Goal: Transaction & Acquisition: Purchase product/service

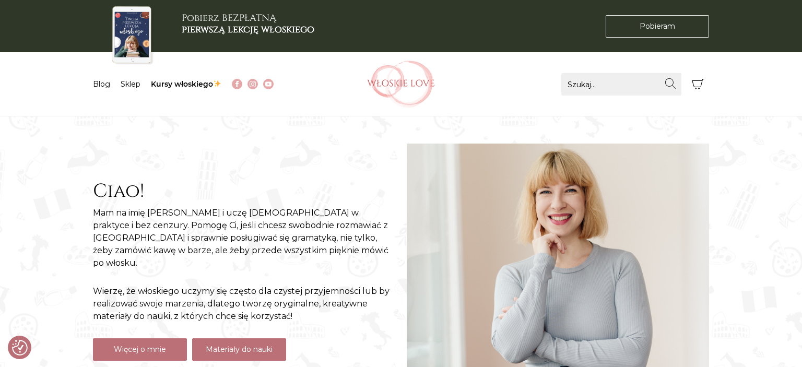
click at [225, 346] on link "Materiały do nauki" at bounding box center [239, 350] width 94 height 22
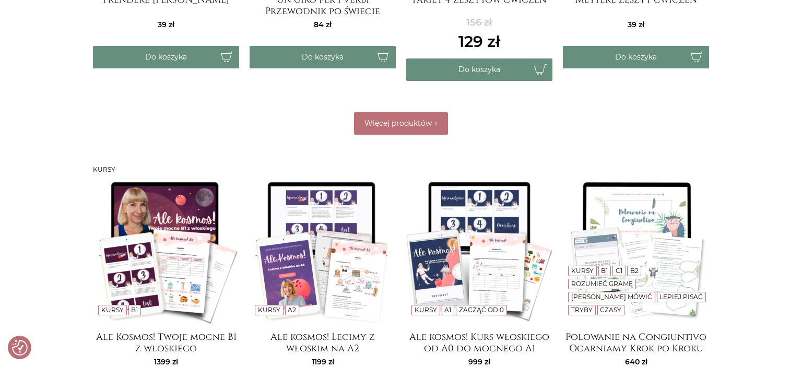
scroll to position [695, 0]
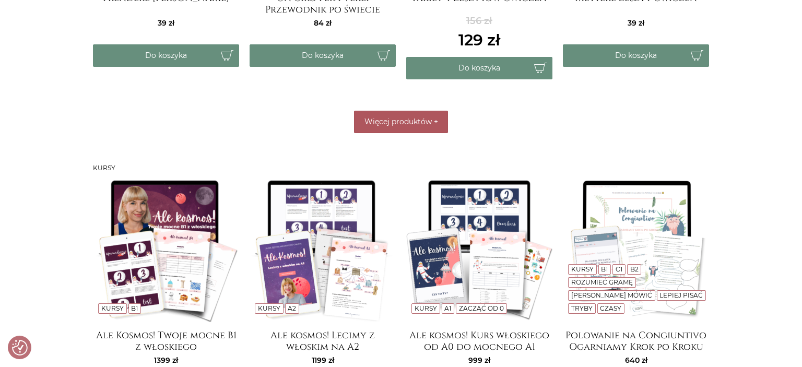
click at [421, 127] on button "Więcej produktów +" at bounding box center [401, 122] width 94 height 22
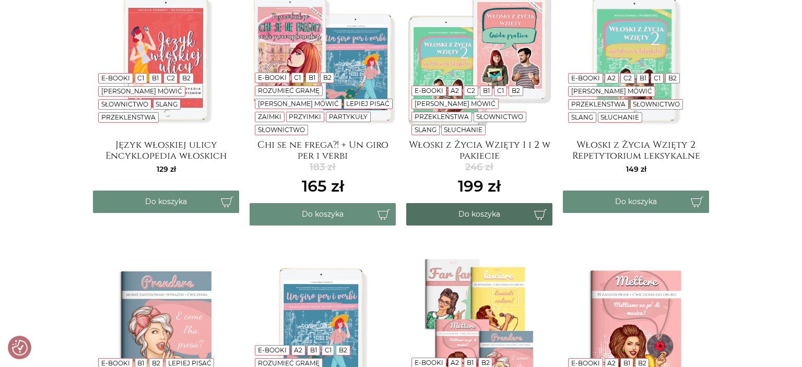
scroll to position [277, 0]
click at [470, 215] on button "Do koszyka" at bounding box center [479, 214] width 146 height 22
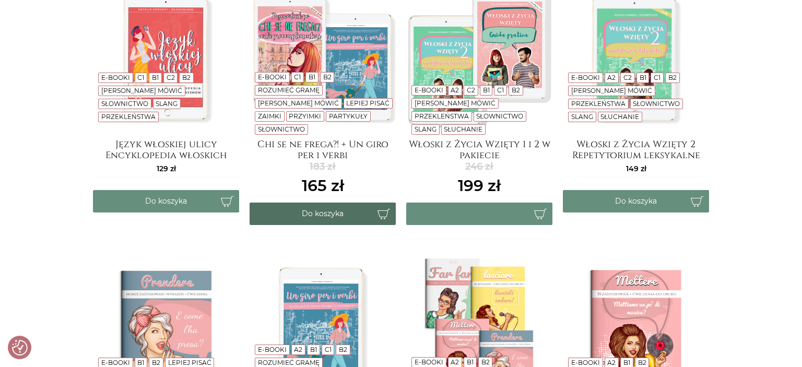
click at [343, 215] on button "Do koszyka" at bounding box center [323, 214] width 146 height 22
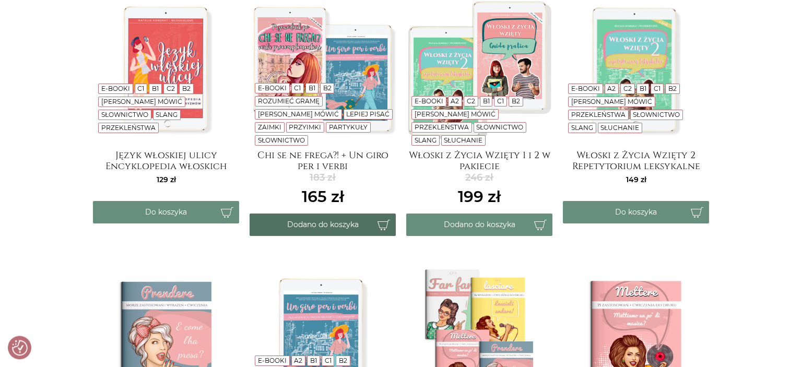
scroll to position [265, 0]
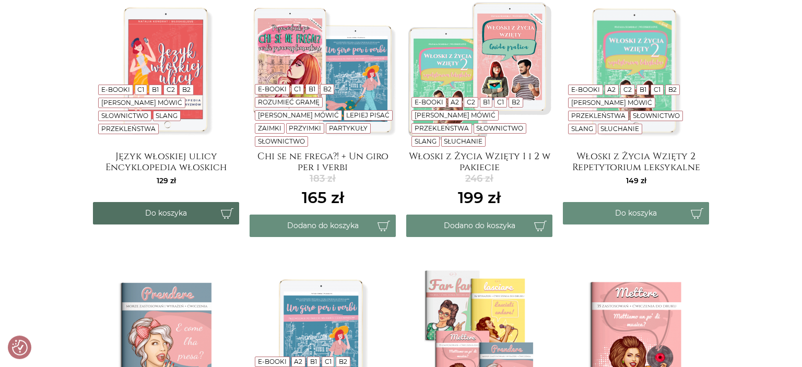
click at [174, 216] on button "Do koszyka" at bounding box center [166, 213] width 146 height 22
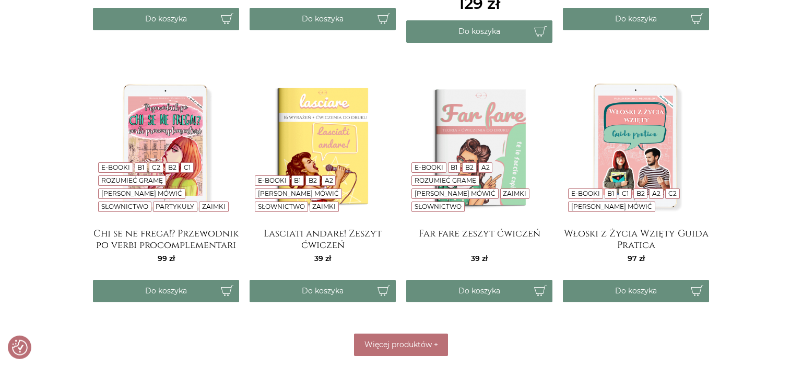
scroll to position [803, 0]
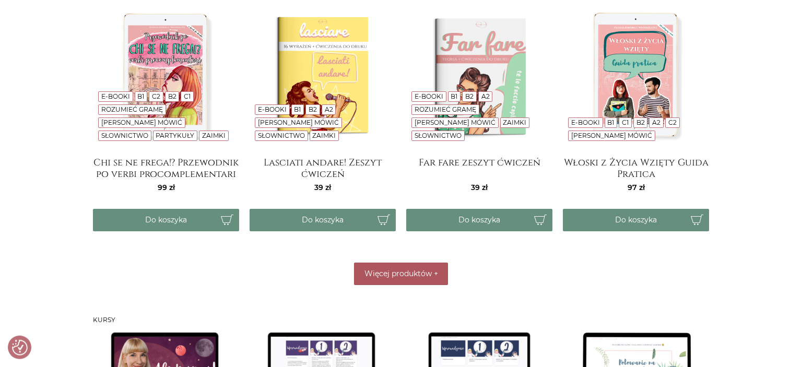
click at [389, 272] on span "Więcej produktów" at bounding box center [398, 273] width 67 height 9
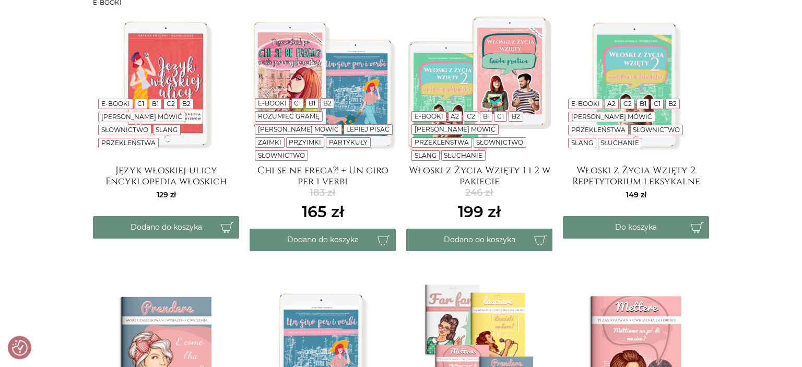
scroll to position [253, 0]
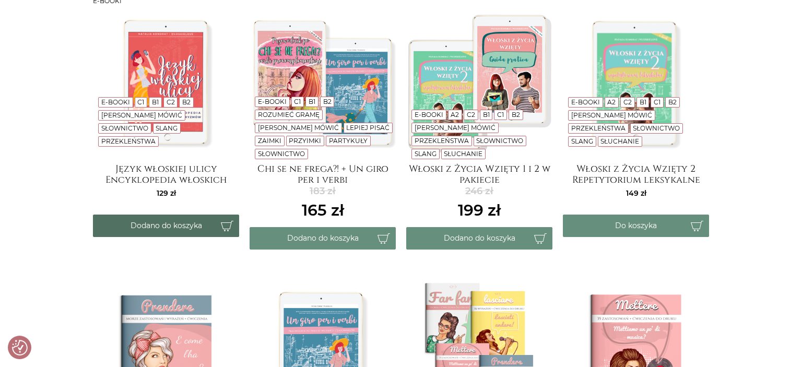
click at [153, 220] on button "Dodano do koszyka" at bounding box center [166, 226] width 146 height 22
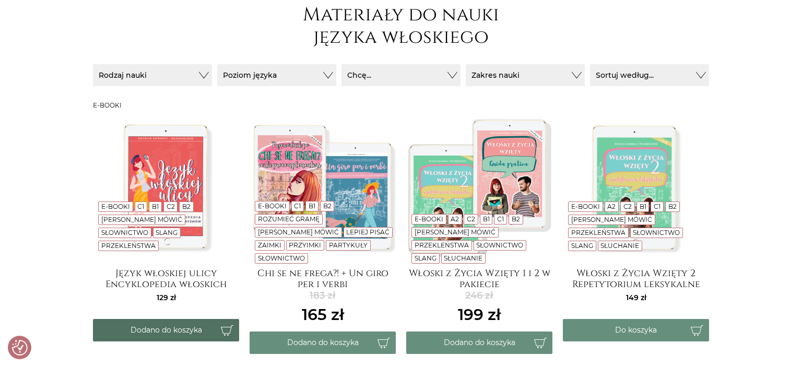
scroll to position [156, 0]
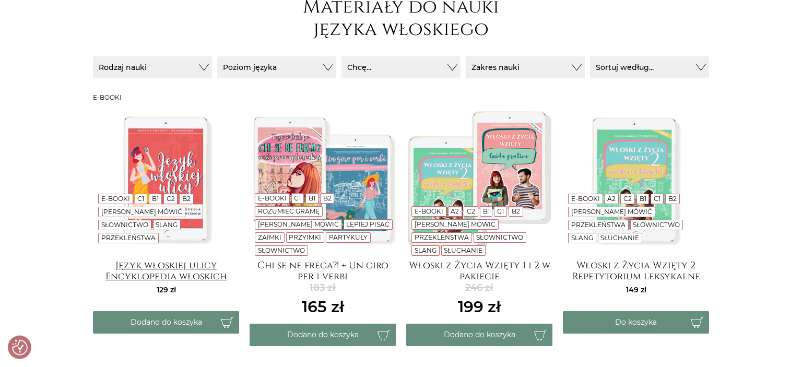
click at [144, 272] on h4 "Język włoskiej ulicy Encyklopedia włoskich wulgaryzmów" at bounding box center [166, 270] width 146 height 21
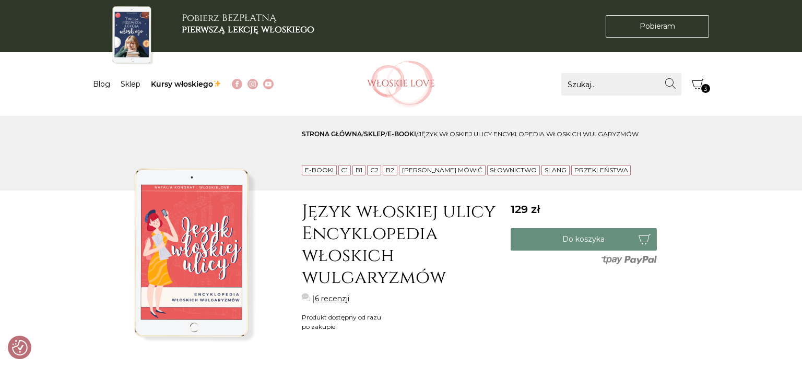
checkbox input "true"
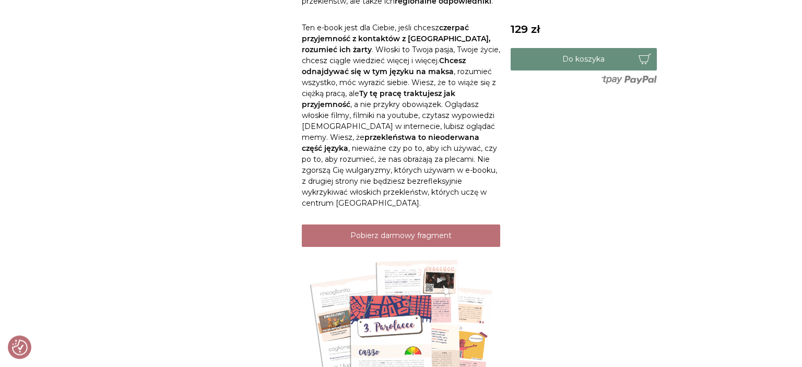
scroll to position [783, 0]
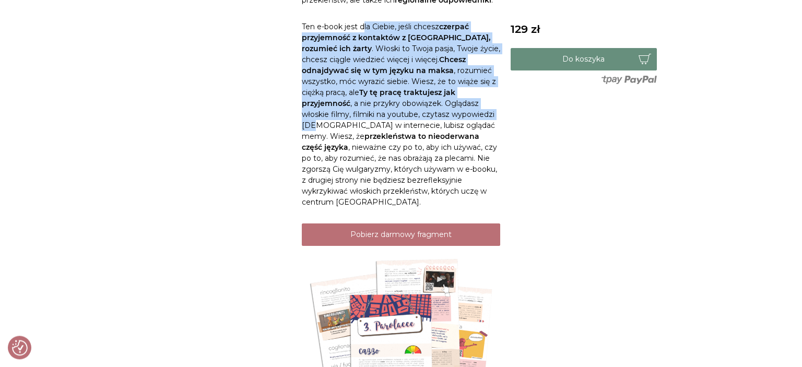
drag, startPoint x: 365, startPoint y: 18, endPoint x: 388, endPoint y: 110, distance: 94.8
click at [388, 110] on div "Opis włoskie przekleństwa | włoskie wulgaryzmy | jak przeklinać po włosku | wło…" at bounding box center [401, 114] width 199 height 1062
click at [388, 110] on p "Ten e-book jest dla Ciebie, jeśli chcesz czerpać przyjemność z kontaktów z Włoc…" at bounding box center [401, 114] width 199 height 187
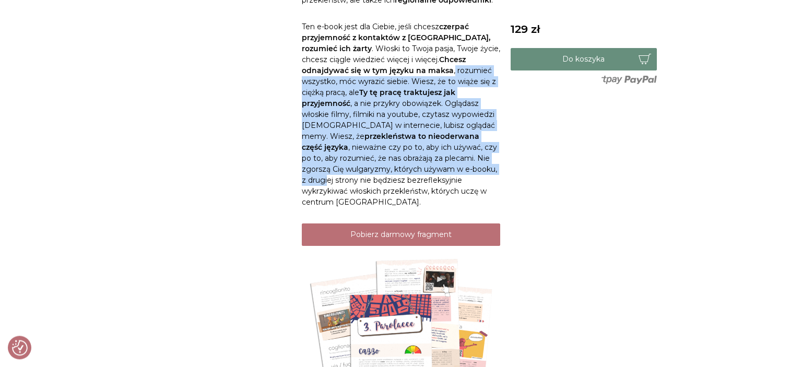
drag, startPoint x: 383, startPoint y: 64, endPoint x: 403, endPoint y: 169, distance: 106.8
click at [403, 169] on p "Ten e-book jest dla Ciebie, jeśli chcesz czerpać przyjemność z kontaktów z Włoc…" at bounding box center [401, 114] width 199 height 187
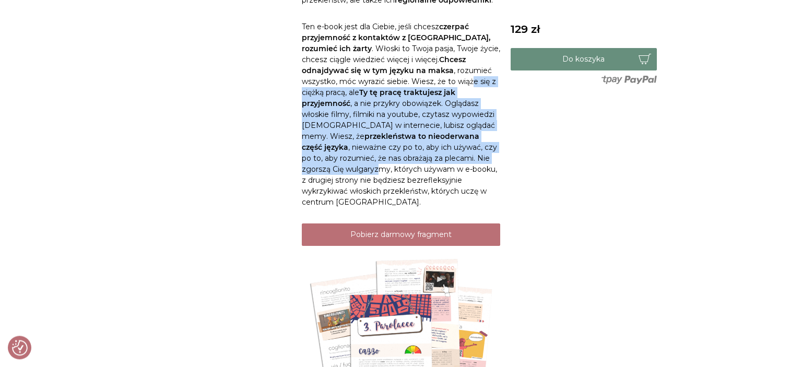
drag, startPoint x: 417, startPoint y: 76, endPoint x: 429, endPoint y: 154, distance: 78.8
click at [429, 154] on p "Ten e-book jest dla Ciebie, jeśli chcesz czerpać przyjemność z kontaktów z Włoc…" at bounding box center [401, 114] width 199 height 187
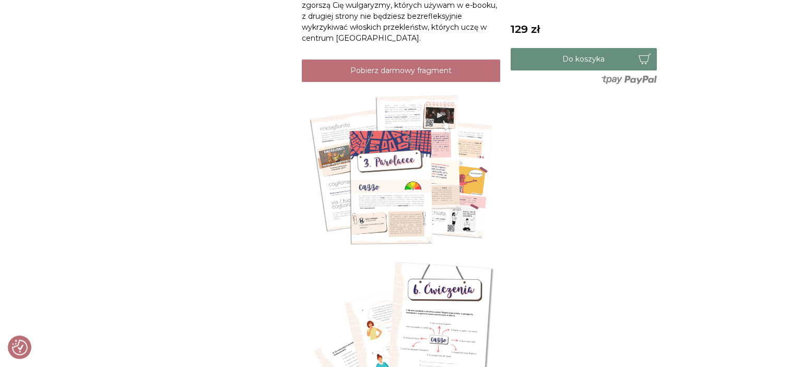
scroll to position [949, 0]
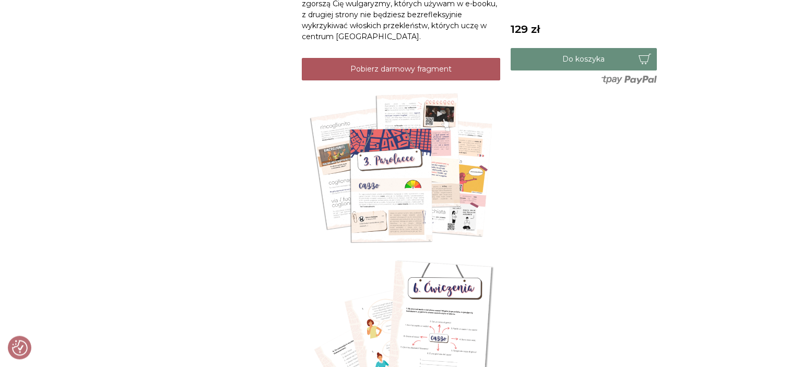
click at [432, 58] on link "Pobierz darmowy fragment" at bounding box center [401, 69] width 199 height 22
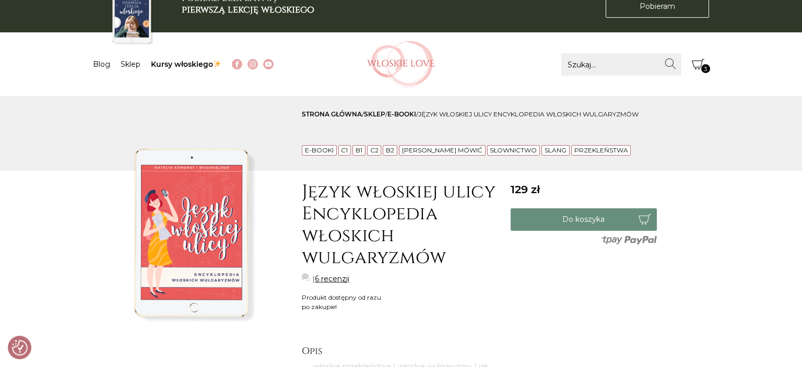
scroll to position [0, 0]
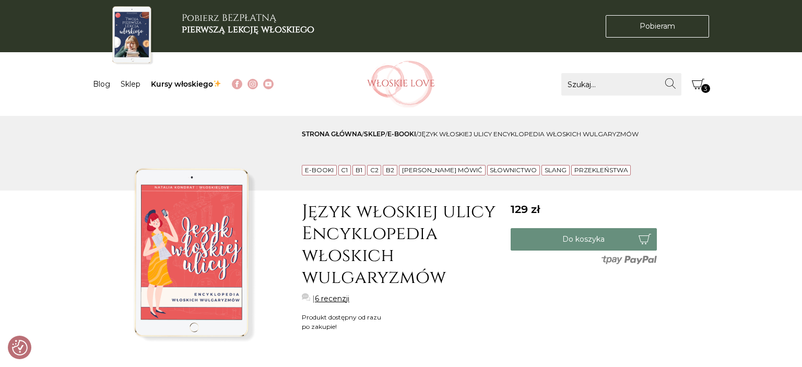
click at [704, 77] on button "Koszyk 3" at bounding box center [698, 84] width 22 height 22
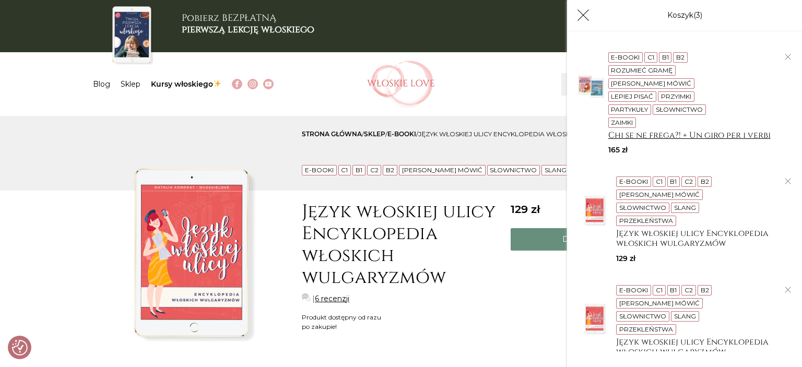
click at [634, 131] on h4 "Chi se ne frega?! + Un giro per i verbi" at bounding box center [697, 136] width 176 height 10
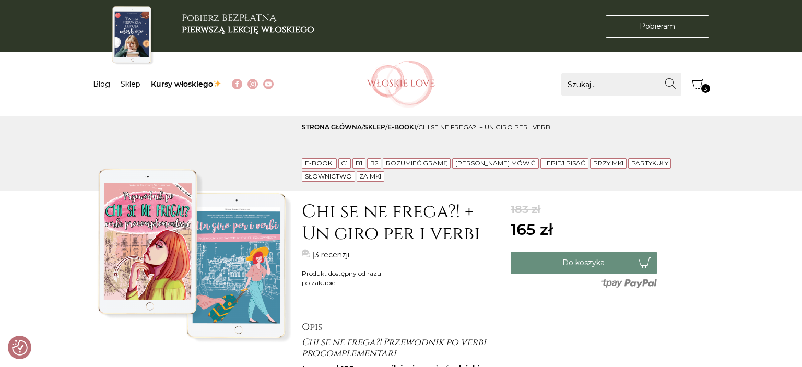
checkbox input "true"
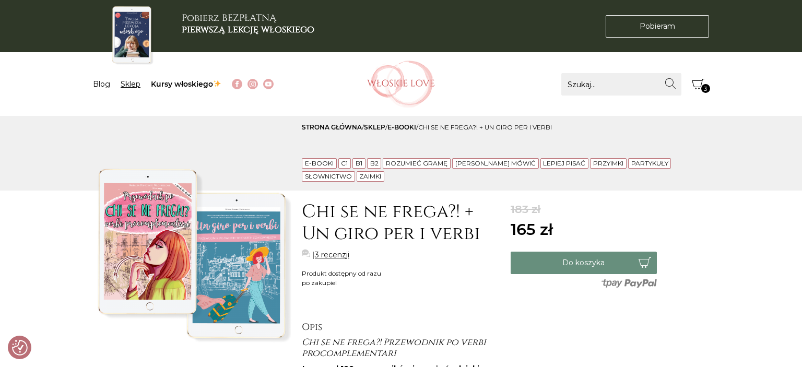
click at [129, 85] on link "Sklep" at bounding box center [131, 83] width 20 height 9
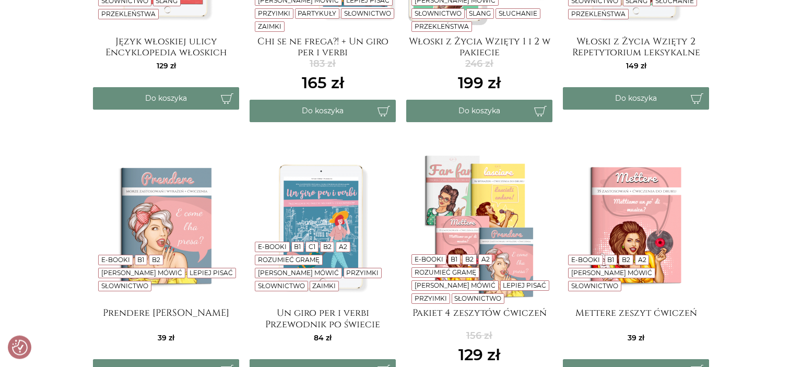
scroll to position [394, 0]
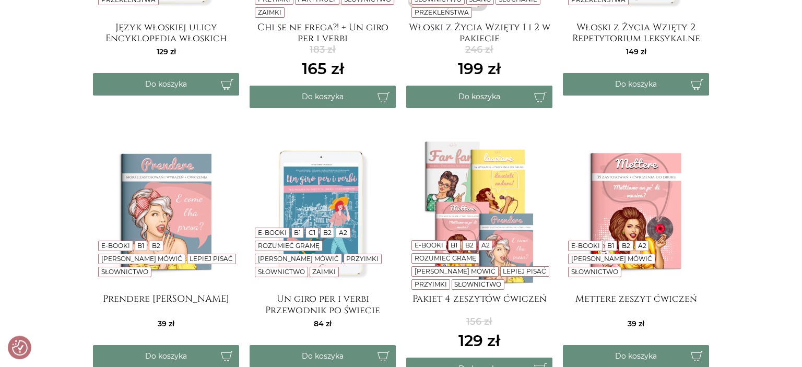
click at [296, 291] on div "E-booki B1 C1 B2 A2 Rozumieć gramę Lepiej mówić Przyimki Słownictwo Zaimki Un g…" at bounding box center [323, 253] width 146 height 228
click at [296, 301] on h4 "Un giro per i verbi Przewodnik po świecie włoskich czasowników" at bounding box center [323, 304] width 146 height 21
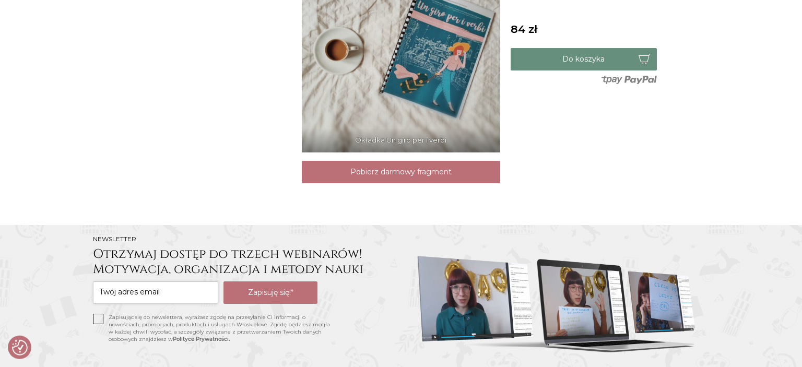
scroll to position [1039, 0]
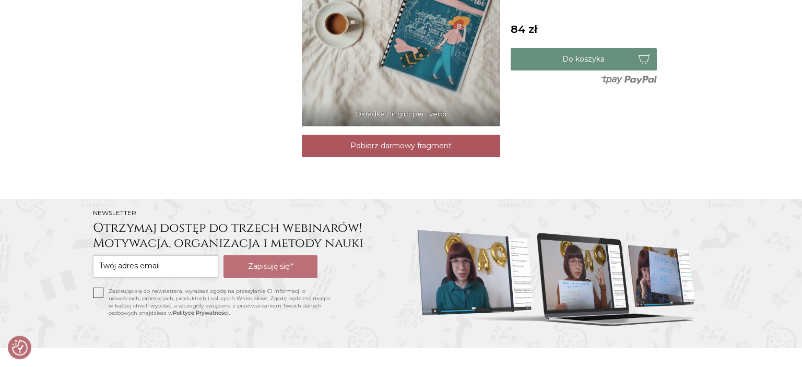
click at [407, 149] on link "Pobierz darmowy fragment" at bounding box center [401, 146] width 199 height 22
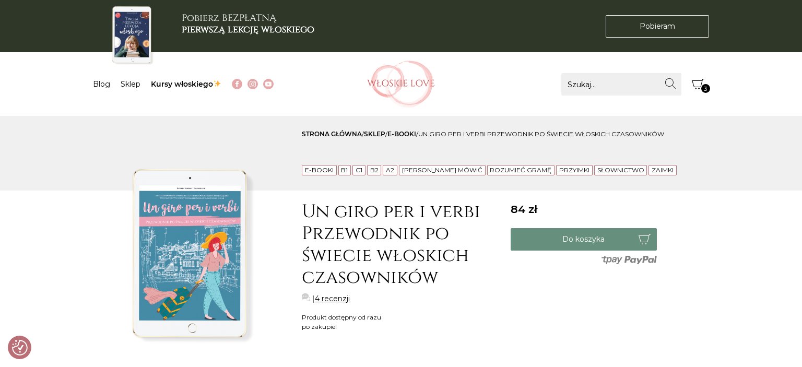
scroll to position [1039, 0]
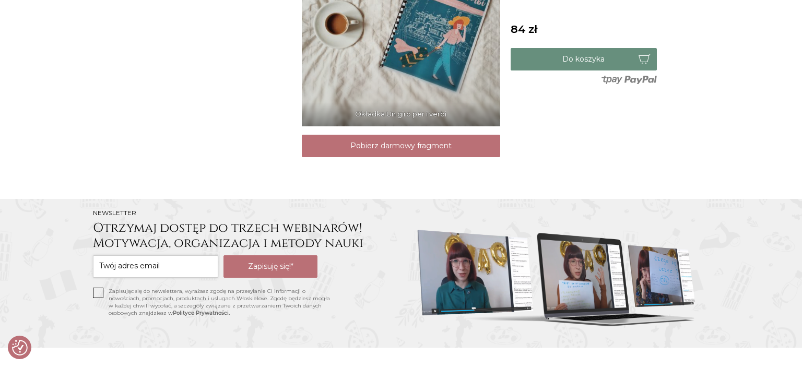
click at [402, 157] on link "Pobierz darmowy fragment" at bounding box center [401, 146] width 199 height 22
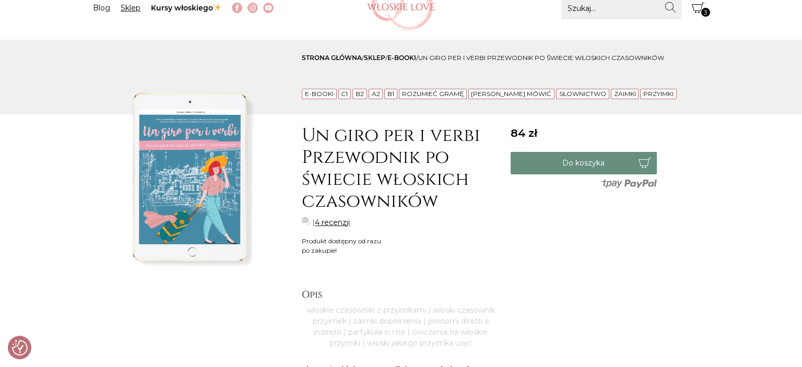
scroll to position [76, 0]
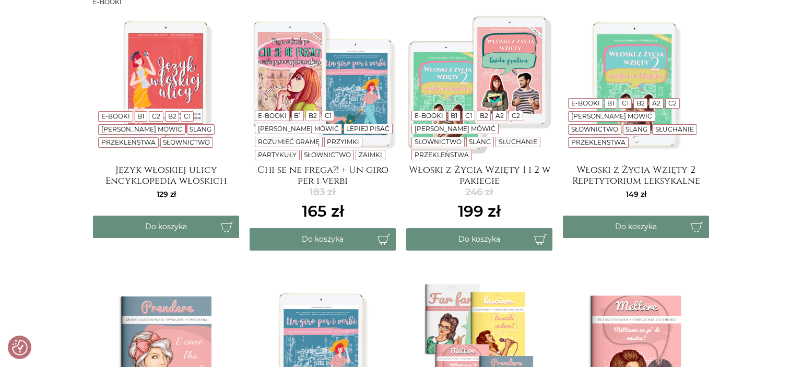
scroll to position [252, 0]
click at [495, 176] on h4 "Włoski z Życia Wzięty 1 i 2 w pakiecie" at bounding box center [479, 175] width 146 height 21
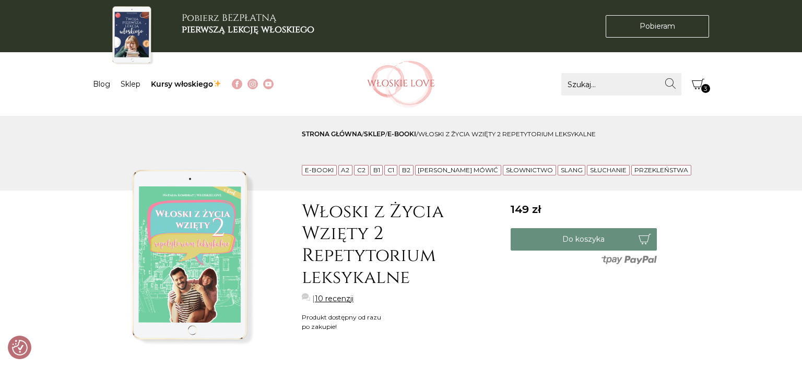
checkbox input "true"
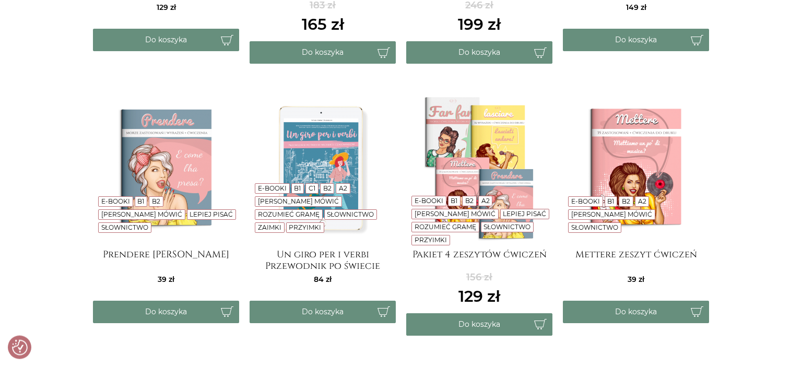
scroll to position [436, 0]
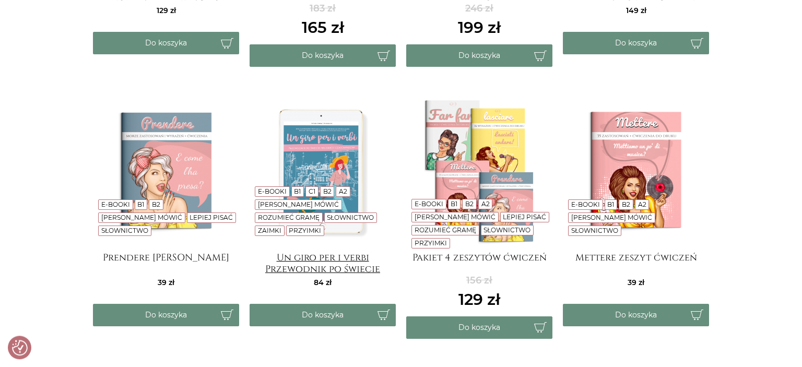
click at [352, 255] on h4 "Un giro per i verbi Przewodnik po świecie włoskich czasowników" at bounding box center [323, 262] width 146 height 21
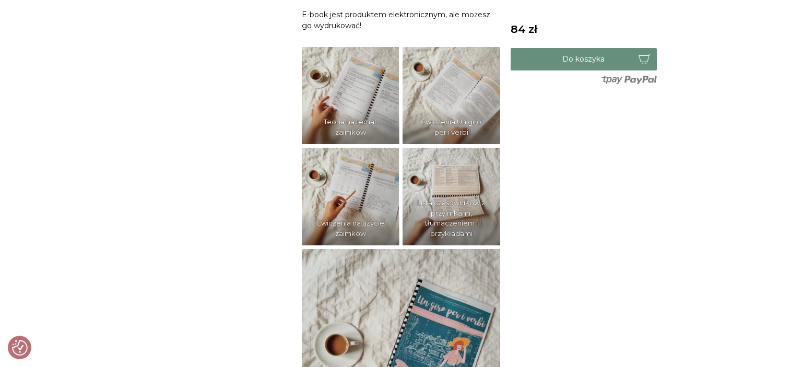
scroll to position [718, 0]
click at [378, 79] on img at bounding box center [351, 95] width 98 height 98
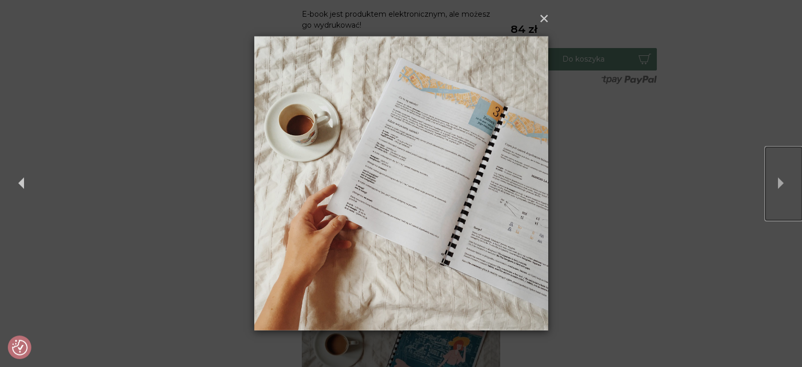
click at [778, 183] on button "Next" at bounding box center [784, 183] width 37 height 73
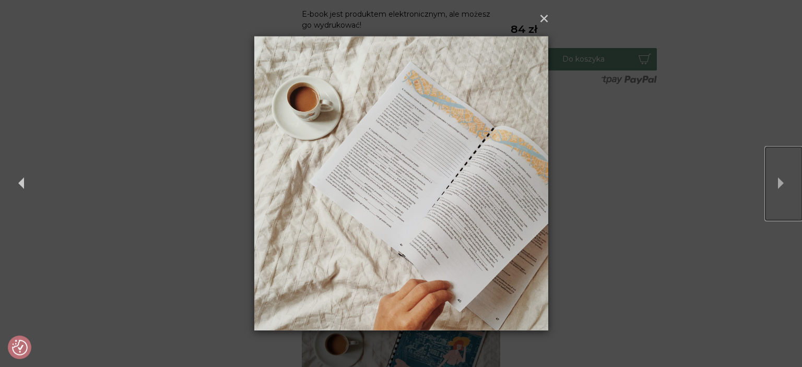
click at [778, 183] on button "Next" at bounding box center [784, 183] width 37 height 73
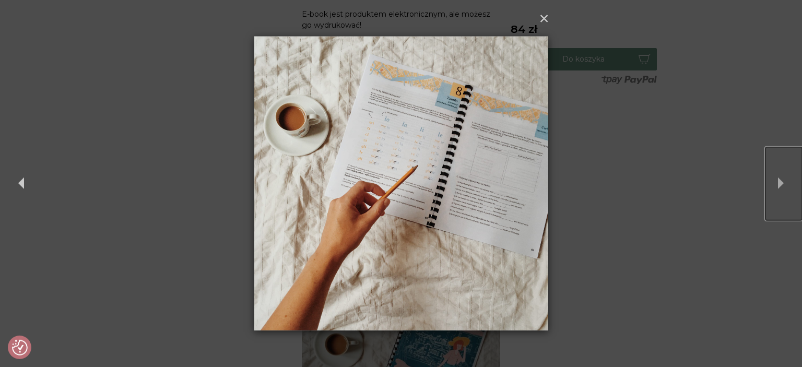
click at [778, 183] on button "Next" at bounding box center [784, 183] width 37 height 73
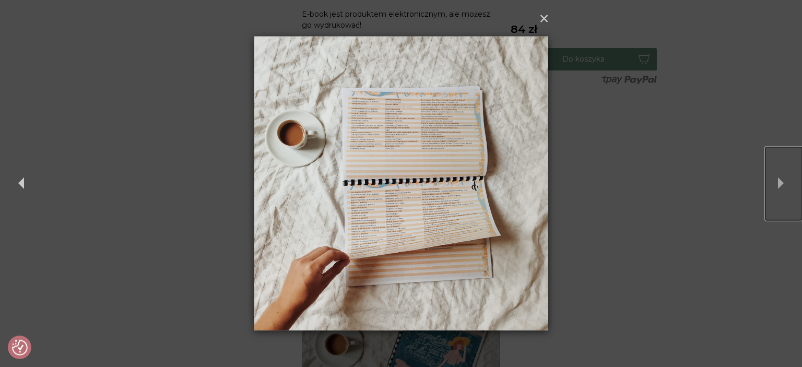
click at [778, 181] on button "Next" at bounding box center [784, 183] width 37 height 73
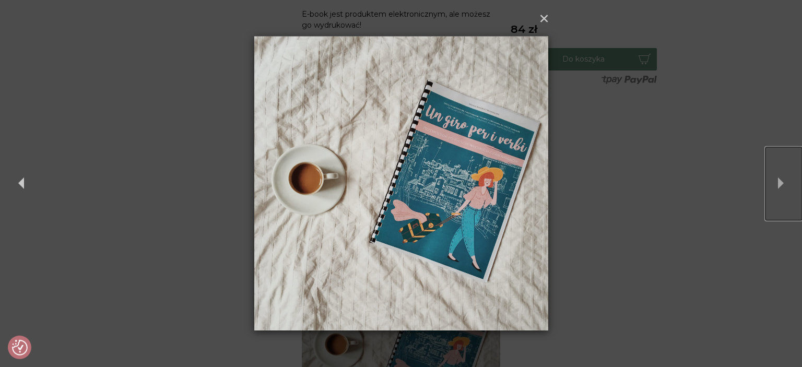
click at [778, 183] on button "Next" at bounding box center [784, 183] width 37 height 73
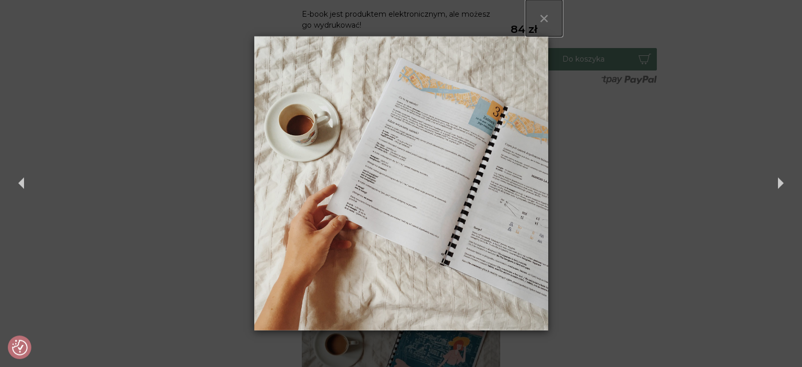
click at [544, 25] on button "×" at bounding box center [544, 18] width 37 height 37
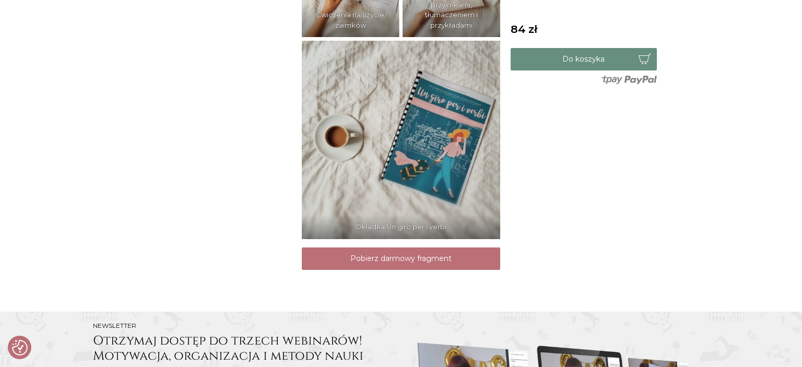
scroll to position [979, 0]
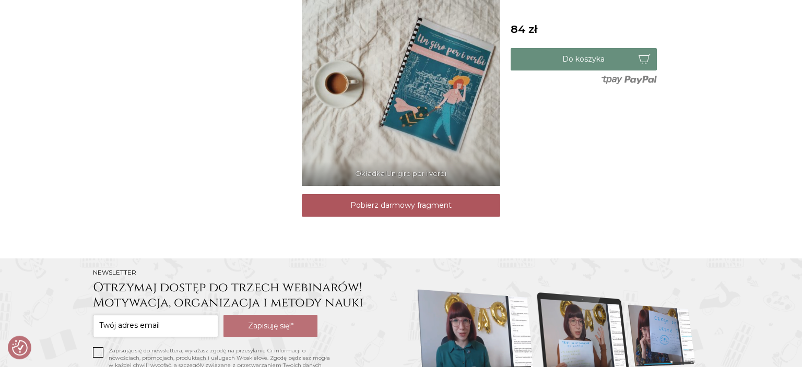
click at [392, 210] on link "Pobierz darmowy fragment" at bounding box center [401, 205] width 199 height 22
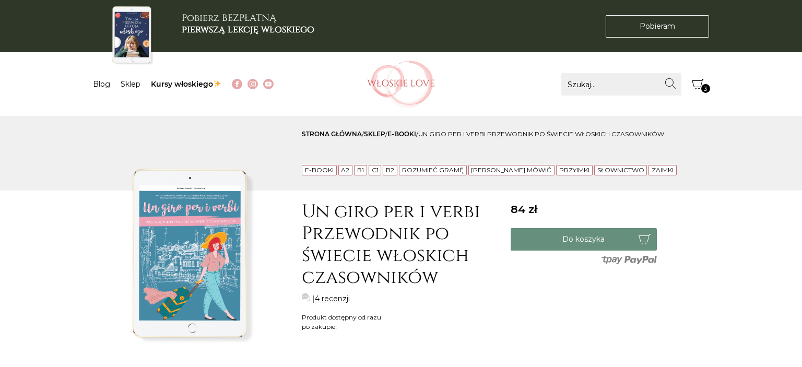
scroll to position [979, 0]
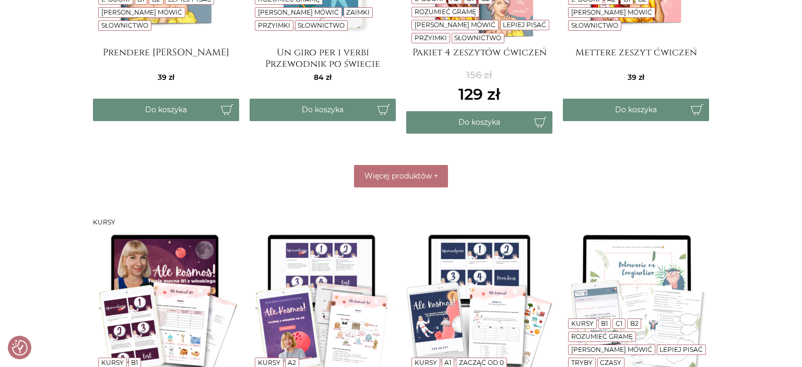
scroll to position [622, 0]
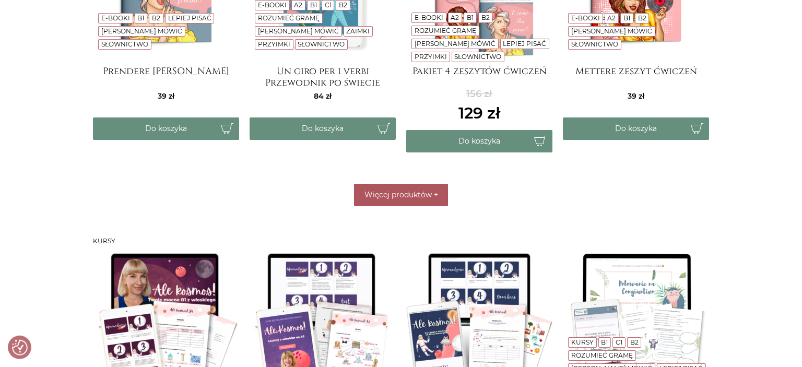
click at [392, 186] on button "Więcej produktów +" at bounding box center [401, 195] width 94 height 22
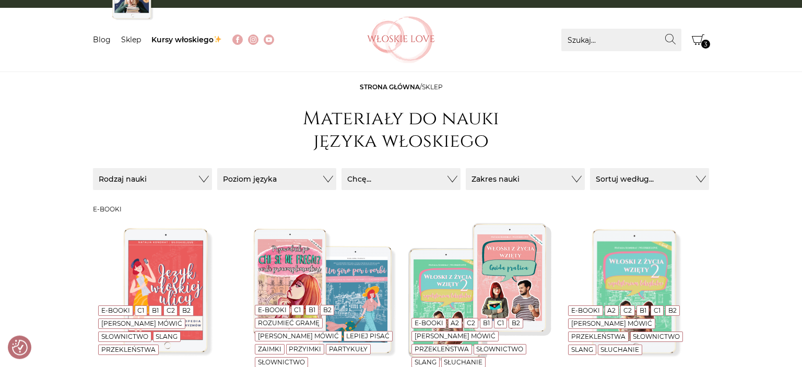
scroll to position [0, 0]
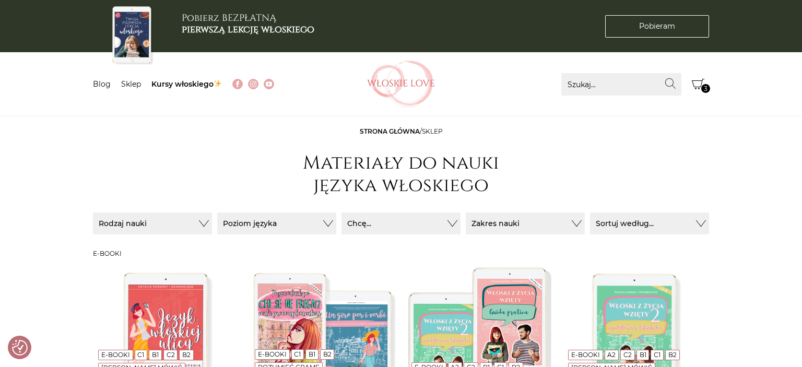
click at [705, 86] on span "3" at bounding box center [706, 88] width 9 height 9
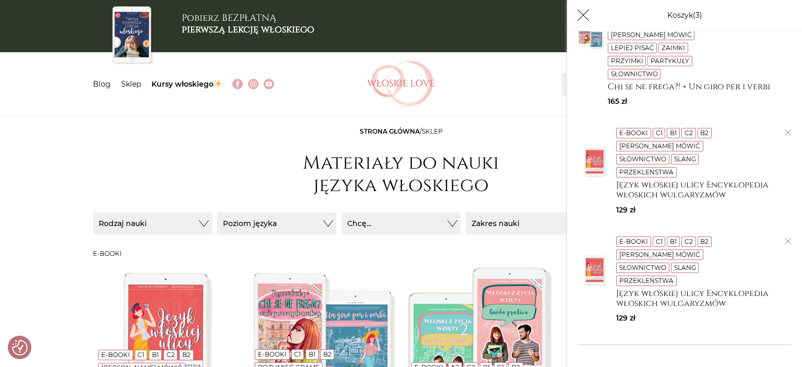
scroll to position [68, 0]
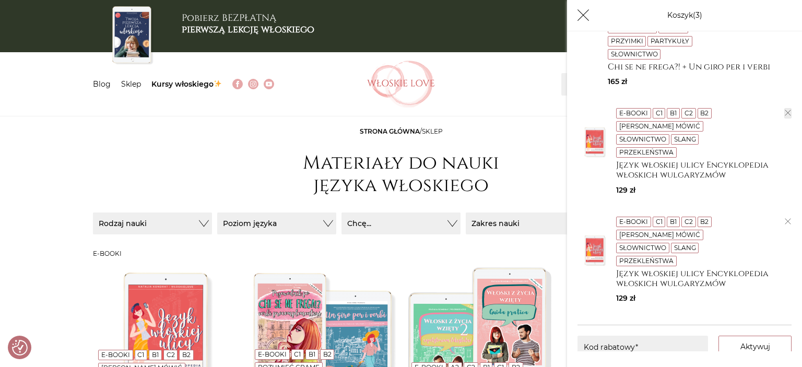
click at [787, 110] on icon "button" at bounding box center [788, 113] width 6 height 6
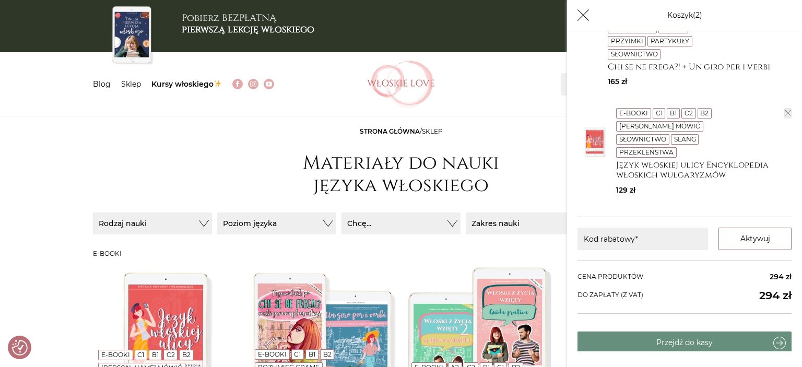
click at [785, 108] on button "button" at bounding box center [788, 113] width 7 height 10
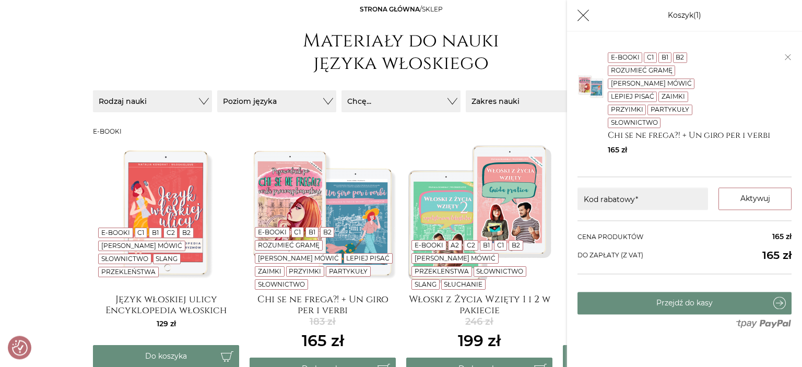
scroll to position [124, 0]
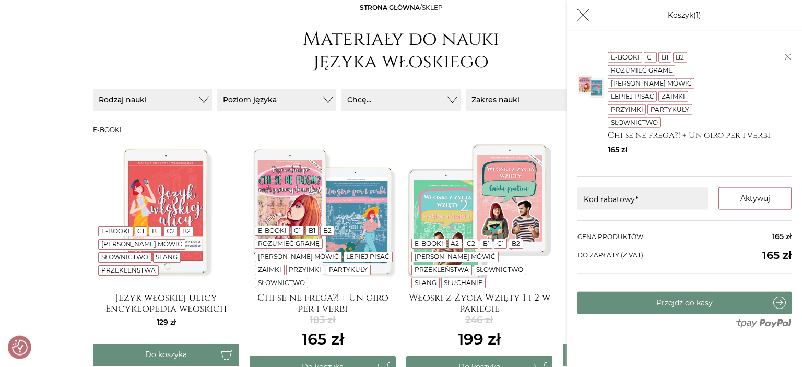
click at [529, 61] on header "Strona główna / sklep Materiały do nauki języka włoskiego" at bounding box center [401, 40] width 616 height 74
click at [501, 303] on h4 "Włoski z Życia Wzięty 1 i 2 w pakiecie" at bounding box center [479, 303] width 146 height 21
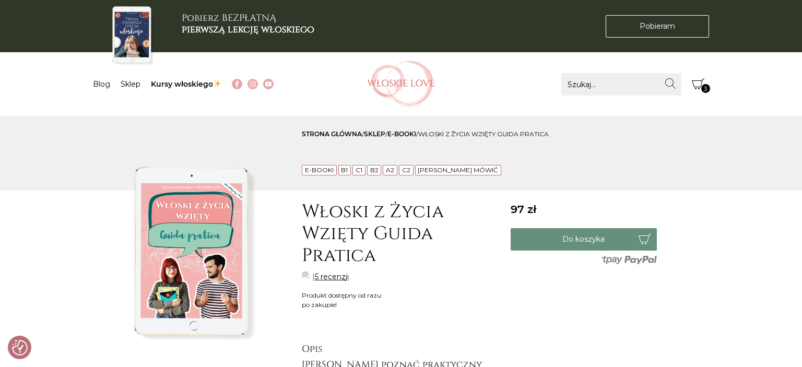
checkbox input "true"
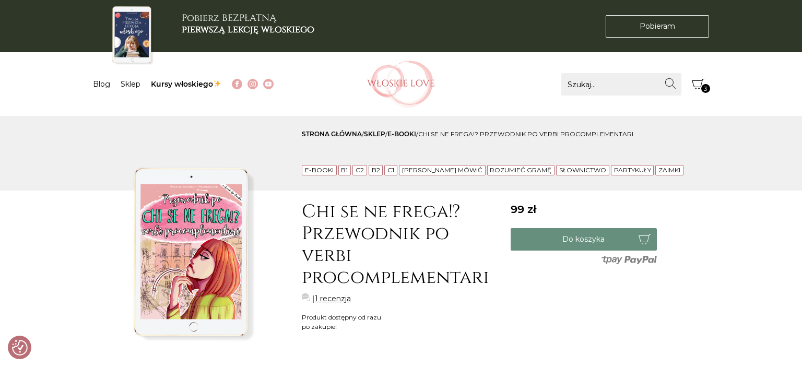
checkbox input "true"
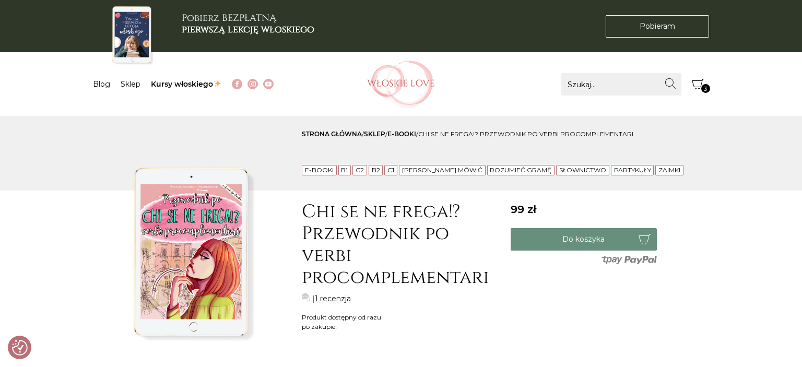
click at [697, 91] on button "Koszyk 3" at bounding box center [698, 84] width 22 height 22
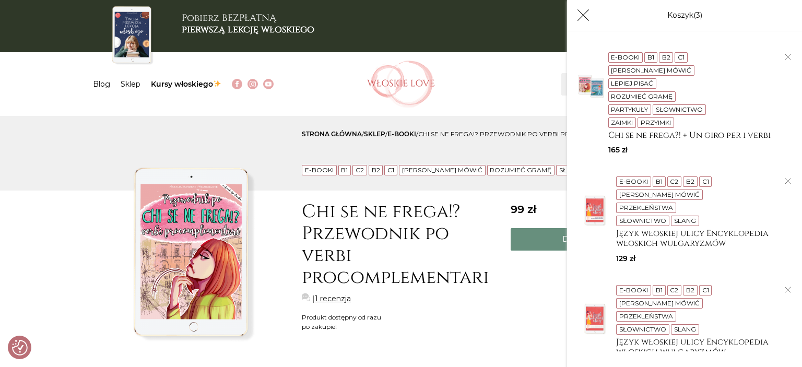
click at [699, 86] on icon "Koszyk" at bounding box center [698, 84] width 13 height 13
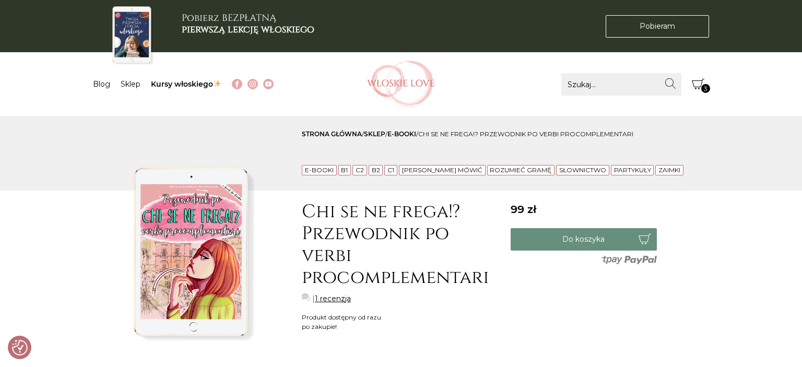
click at [703, 79] on icon "Koszyk" at bounding box center [698, 84] width 13 height 10
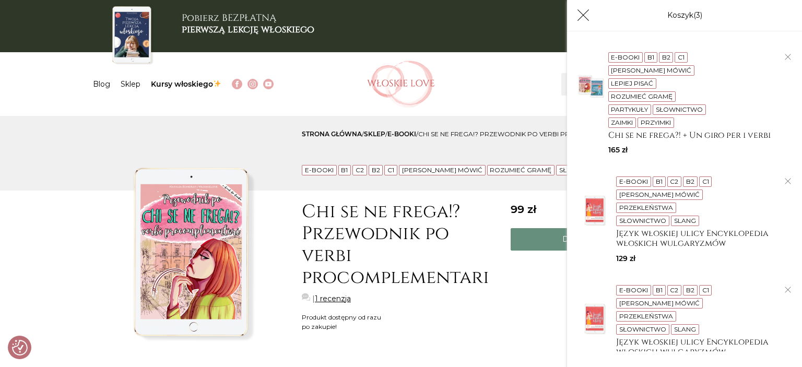
click at [583, 13] on icon "Koszyk" at bounding box center [583, 15] width 13 height 13
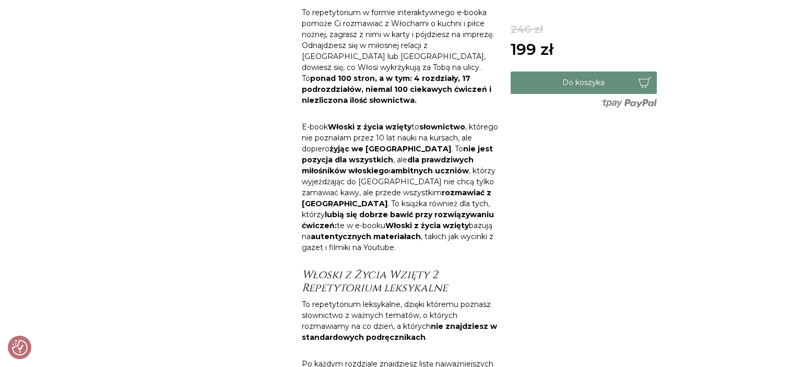
scroll to position [385, 0]
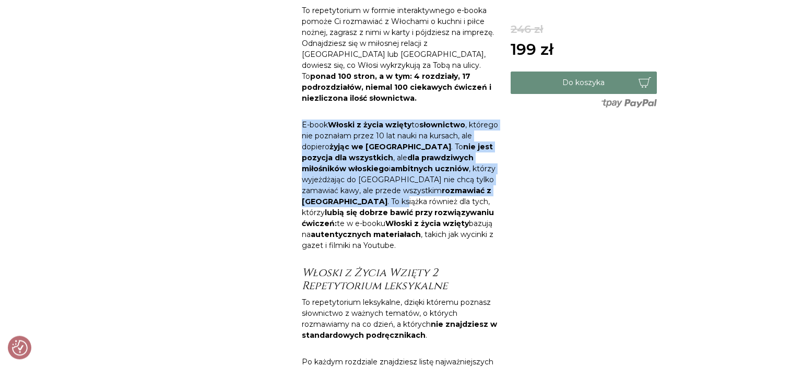
drag, startPoint x: 429, startPoint y: 91, endPoint x: 455, endPoint y: 183, distance: 94.8
click at [455, 183] on div "Opis Włoski z Życia Wzięty Guida Pratica To repetytorium w formie interaktywneg…" at bounding box center [401, 252] width 199 height 587
click at [455, 197] on span ". To książka również dla tych, którzy" at bounding box center [396, 207] width 188 height 20
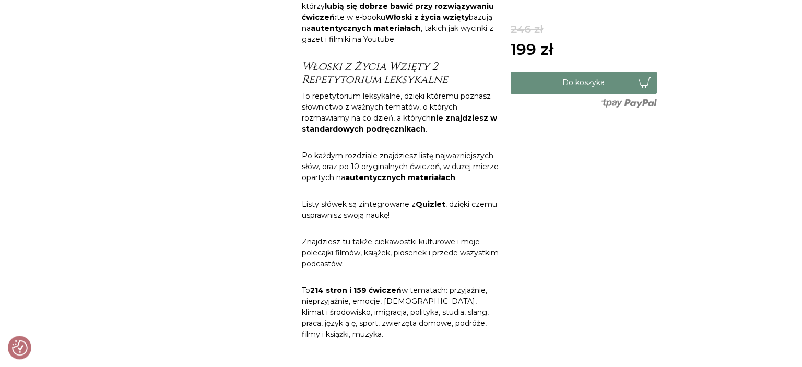
scroll to position [591, 0]
drag, startPoint x: 422, startPoint y: 67, endPoint x: 450, endPoint y: 157, distance: 94.7
click at [450, 157] on div "Opis Włoski z Życia Wzięty Guida Pratica To repetytorium w formie interaktywneg…" at bounding box center [401, 45] width 199 height 587
click at [450, 172] on b "autentycznych materiałach" at bounding box center [400, 176] width 110 height 9
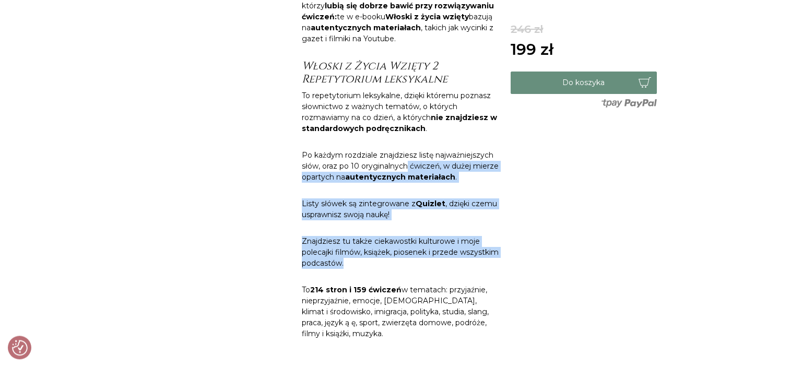
drag, startPoint x: 406, startPoint y: 142, endPoint x: 433, endPoint y: 240, distance: 102.3
click at [433, 240] on div "Opis Włoski z Życia Wzięty Guida Pratica To repetytorium w formie interaktywneg…" at bounding box center [401, 45] width 199 height 587
click at [433, 240] on p "Znajdziesz tu także ciekawostki kulturowe i moje polecajki filmów, książek, pio…" at bounding box center [401, 252] width 199 height 33
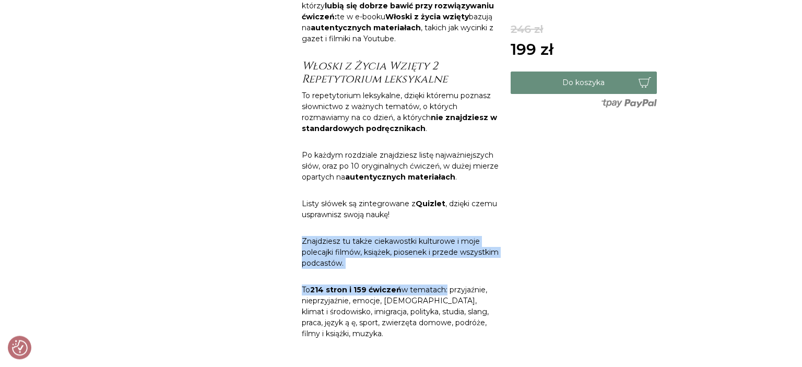
drag, startPoint x: 432, startPoint y: 194, endPoint x: 443, endPoint y: 268, distance: 75.0
click at [443, 268] on div "Opis Włoski z Życia Wzięty Guida Pratica To repetytorium w formie interaktywneg…" at bounding box center [401, 45] width 199 height 587
click at [443, 285] on span "w tematach: przyjaźnie, nieprzyjaźnie, emocje, [DEMOGRAPHIC_DATA], klimat i śro…" at bounding box center [395, 311] width 187 height 53
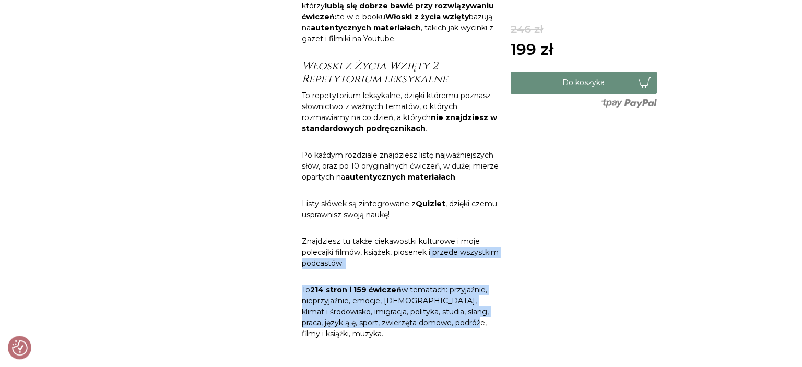
drag, startPoint x: 432, startPoint y: 231, endPoint x: 440, endPoint y: 303, distance: 72.1
click at [440, 303] on div "Opis Włoski z Życia Wzięty Guida Pratica To repetytorium w formie interaktywneg…" at bounding box center [401, 45] width 199 height 587
click at [440, 303] on span "w tematach: przyjaźnie, nieprzyjaźnie, emocje, lgbt, klimat i środowisko, imigr…" at bounding box center [395, 311] width 187 height 53
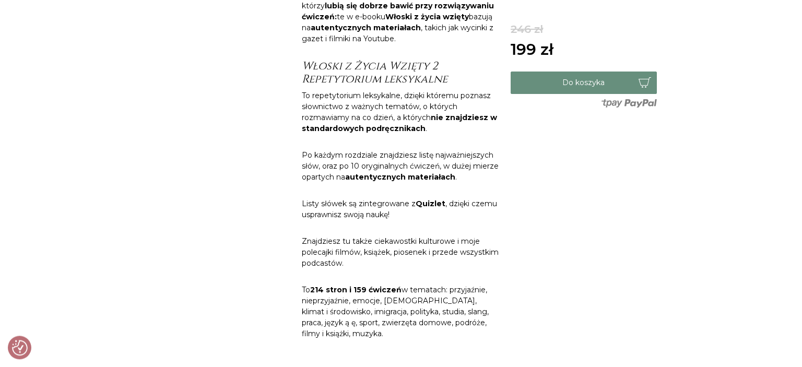
drag, startPoint x: 440, startPoint y: 303, endPoint x: 435, endPoint y: 257, distance: 46.3
click at [435, 257] on div "Opis Włoski z Życia Wzięty Guida Pratica To repetytorium w formie interaktywneg…" at bounding box center [401, 45] width 199 height 587
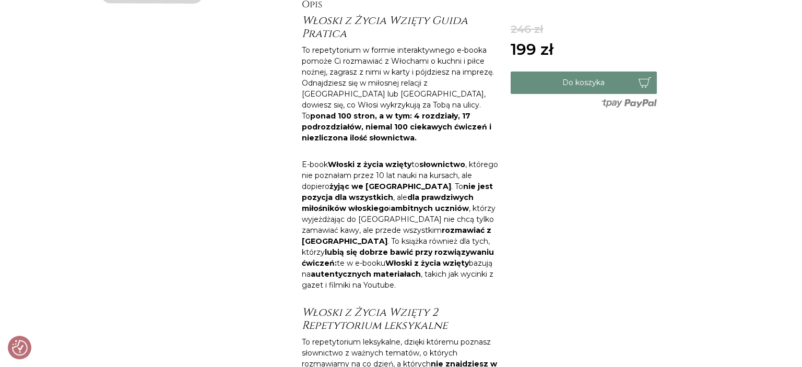
scroll to position [0, 0]
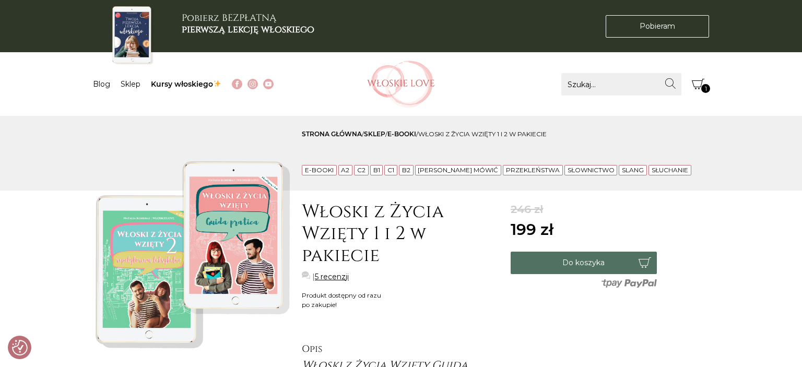
click at [563, 264] on button "Do koszyka" at bounding box center [584, 263] width 146 height 22
click at [134, 83] on link "Sklep" at bounding box center [131, 83] width 20 height 9
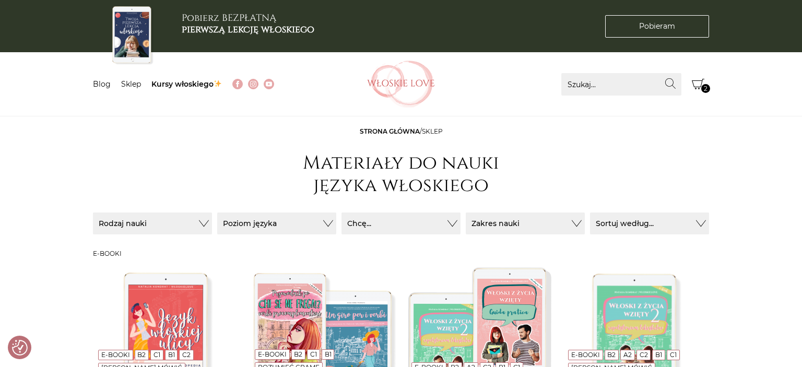
checkbox input "true"
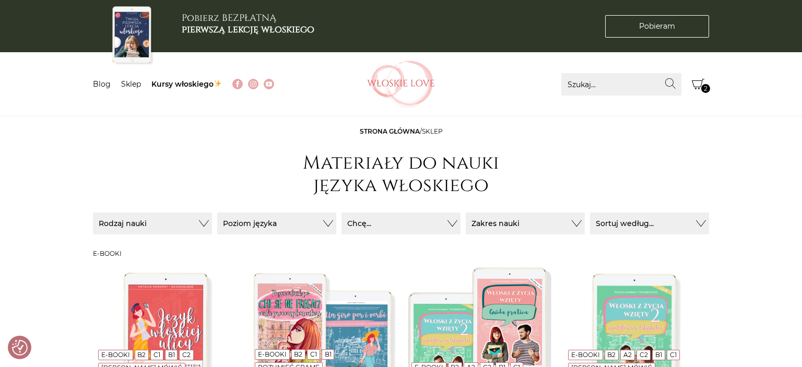
click at [697, 80] on icon "Koszyk" at bounding box center [698, 84] width 13 height 13
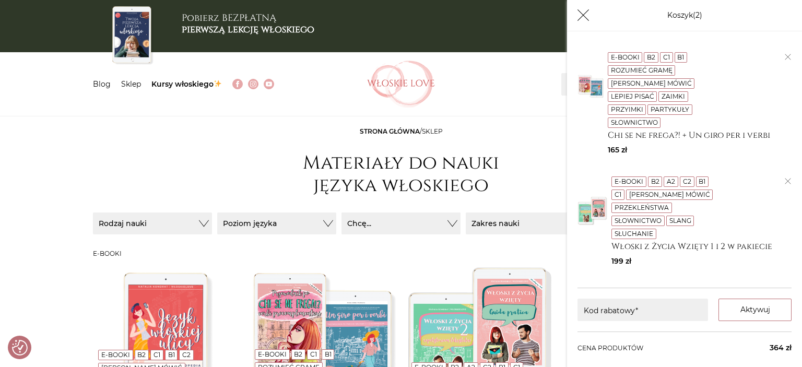
click at [553, 152] on header "Strona główna / sklep Materiały do nauki języka włoskiego" at bounding box center [401, 164] width 616 height 74
click at [788, 178] on icon "button" at bounding box center [788, 181] width 6 height 6
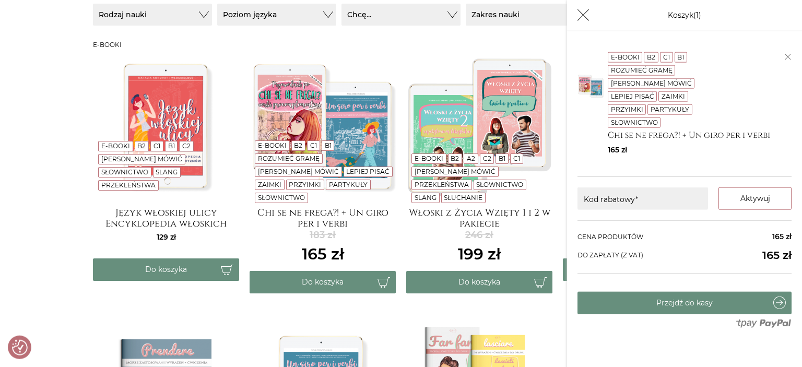
scroll to position [210, 0]
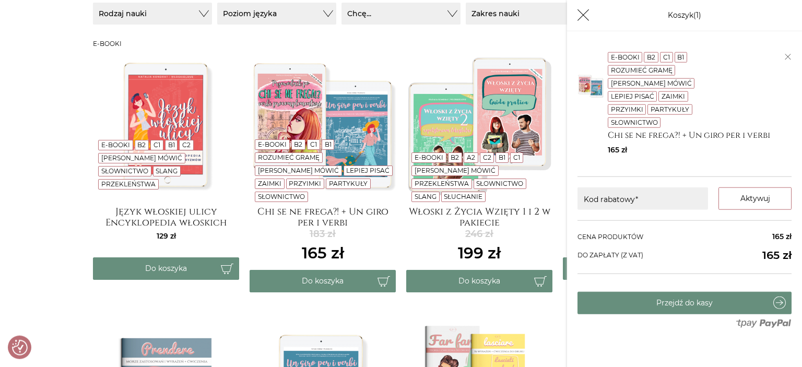
click at [577, 20] on button "Koszyk" at bounding box center [584, 15] width 22 height 22
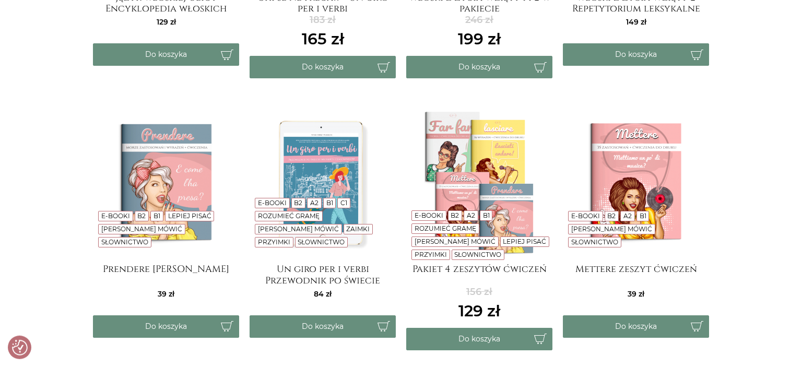
scroll to position [435, 0]
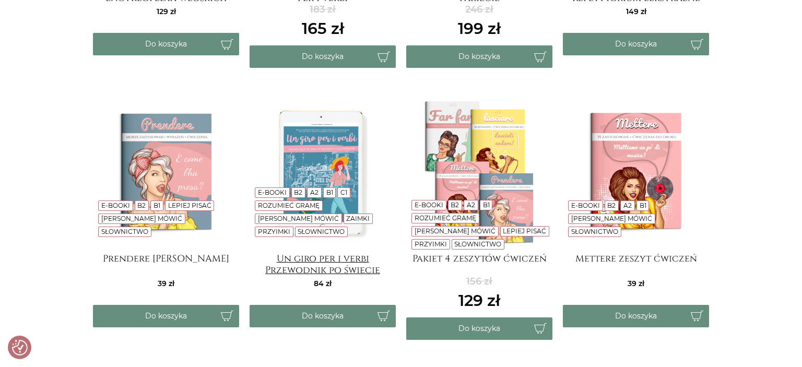
click at [330, 265] on h4 "Un giro per i verbi Przewodnik po świecie włoskich czasowników" at bounding box center [323, 263] width 146 height 21
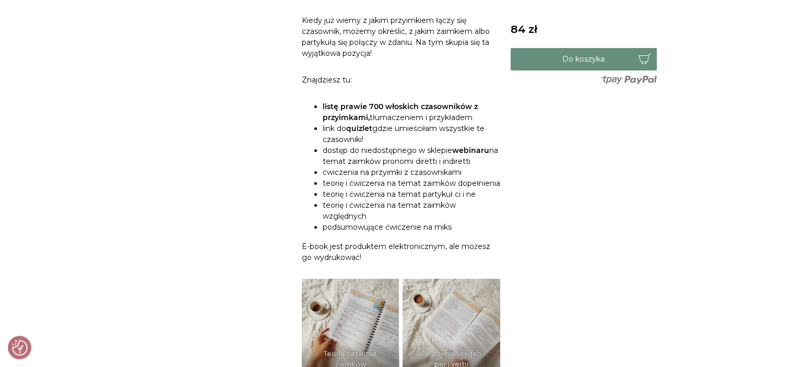
scroll to position [487, 0]
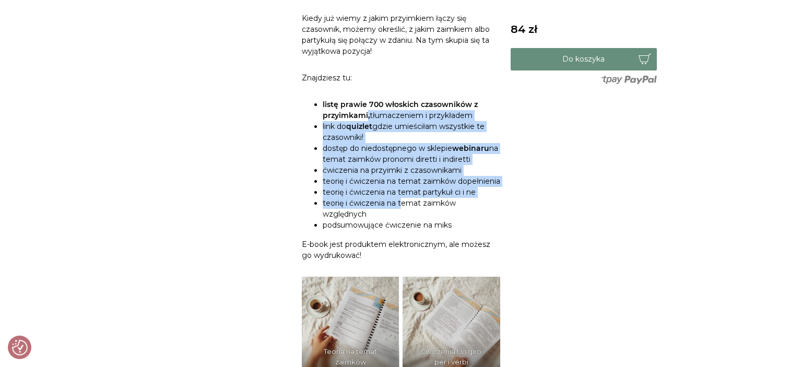
drag, startPoint x: 367, startPoint y: 110, endPoint x: 401, endPoint y: 217, distance: 111.7
click at [401, 217] on ul "listę prawie 700 włoskich czasowników z przyimkami, tłumaczeniem i przykładem l…" at bounding box center [401, 165] width 199 height 132
click at [401, 217] on span "teorię i ćwiczenia na temat zaimków względnych" at bounding box center [389, 209] width 133 height 20
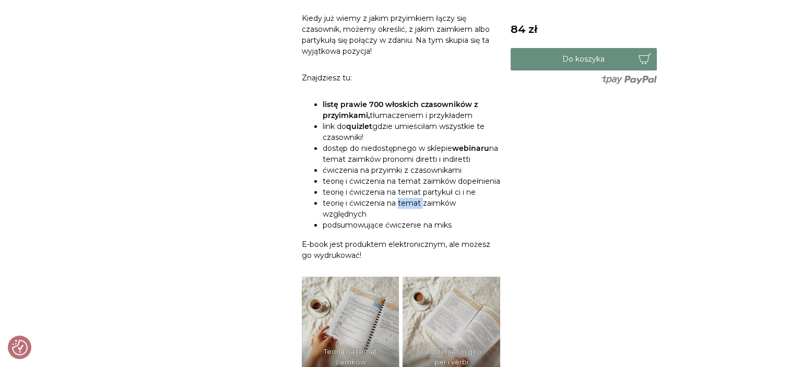
click at [401, 215] on span "teorię i ćwiczenia na temat zaimków względnych" at bounding box center [389, 209] width 133 height 20
click at [401, 230] on li "podsumowujące ćwiczenie na miks" at bounding box center [412, 225] width 178 height 11
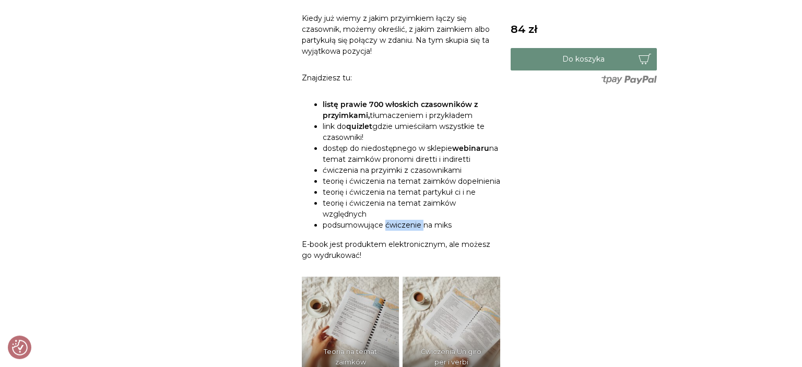
click at [401, 230] on li "podsumowujące ćwiczenie na miks" at bounding box center [412, 225] width 178 height 11
click at [450, 230] on span "podsumowujące ćwiczenie na miks" at bounding box center [387, 224] width 129 height 9
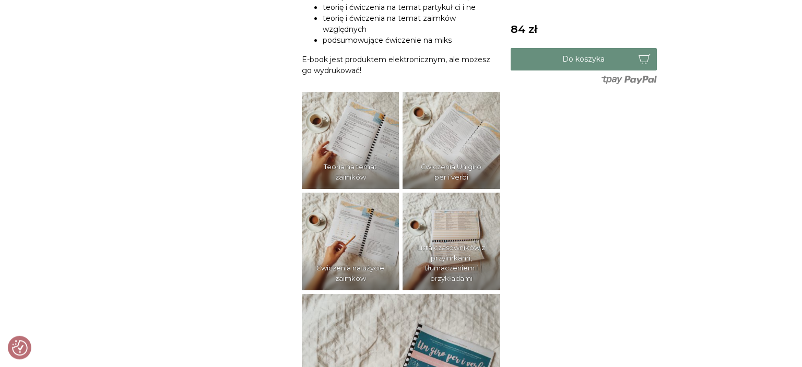
scroll to position [704, 0]
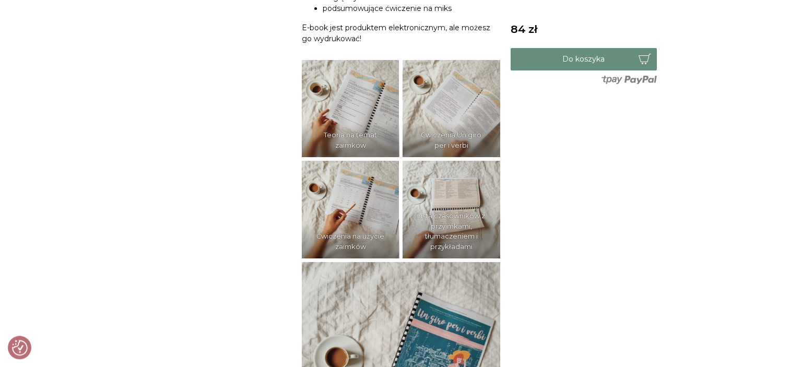
click at [369, 108] on img at bounding box center [351, 109] width 98 height 98
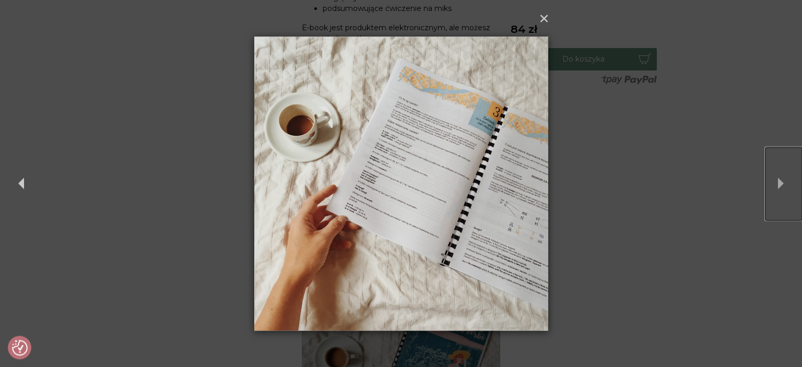
click at [776, 180] on button "Next" at bounding box center [784, 183] width 37 height 73
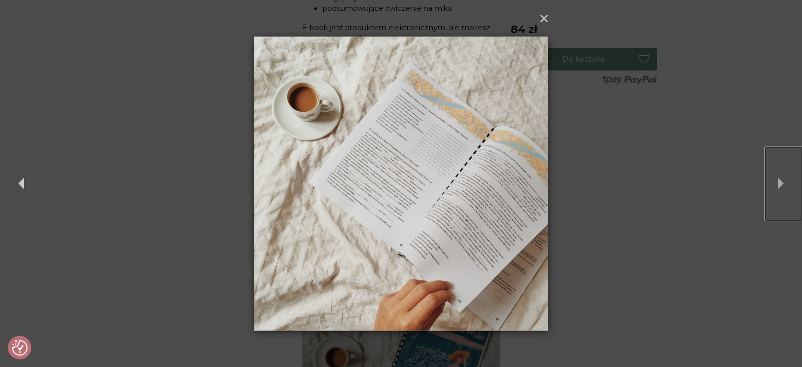
click at [776, 180] on button "Next" at bounding box center [784, 183] width 37 height 73
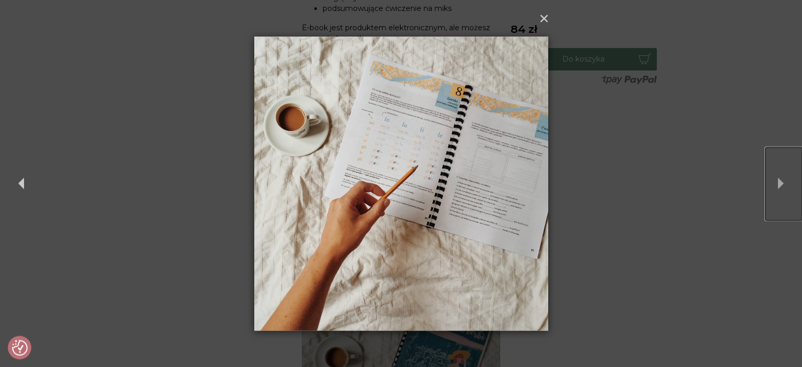
click at [776, 180] on button "Next" at bounding box center [784, 183] width 37 height 73
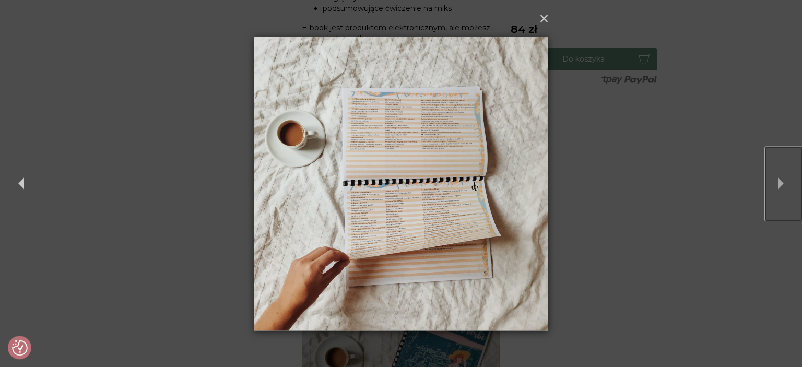
click at [776, 180] on button "Next" at bounding box center [784, 183] width 37 height 73
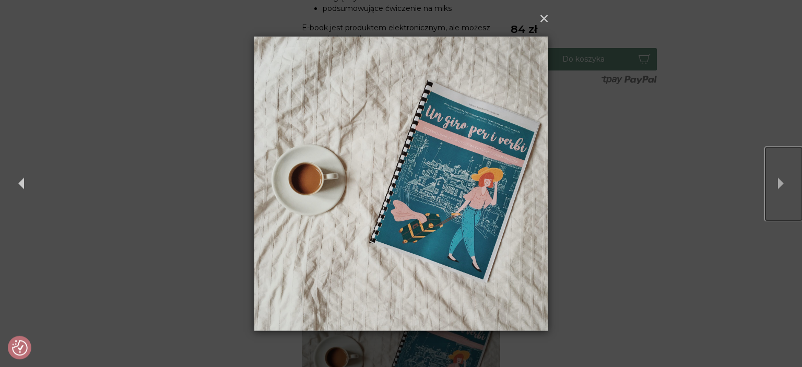
click at [776, 180] on button "Next" at bounding box center [784, 183] width 37 height 73
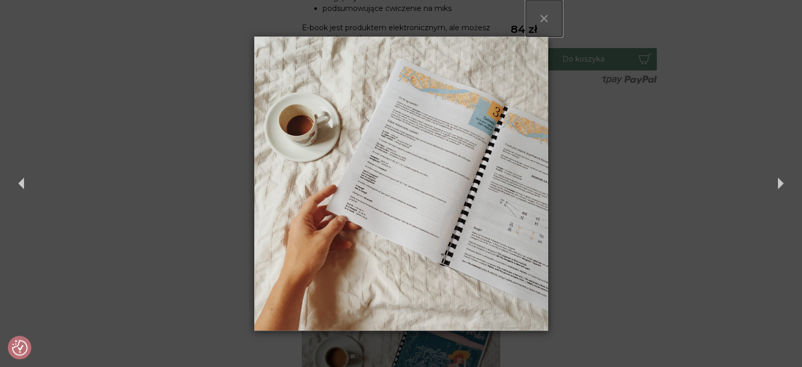
click at [536, 19] on button "×" at bounding box center [544, 18] width 37 height 37
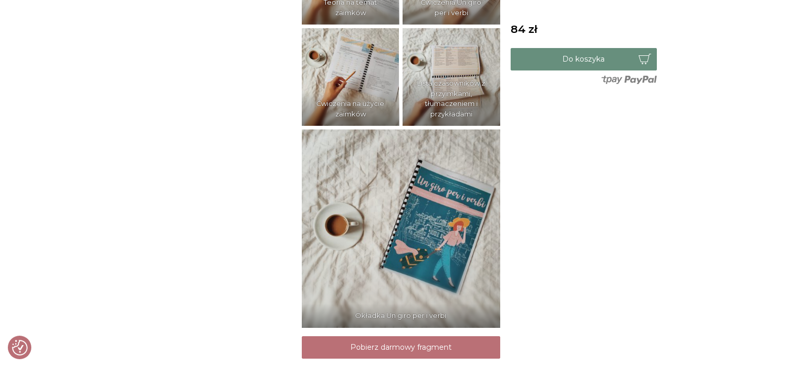
scroll to position [1057, 0]
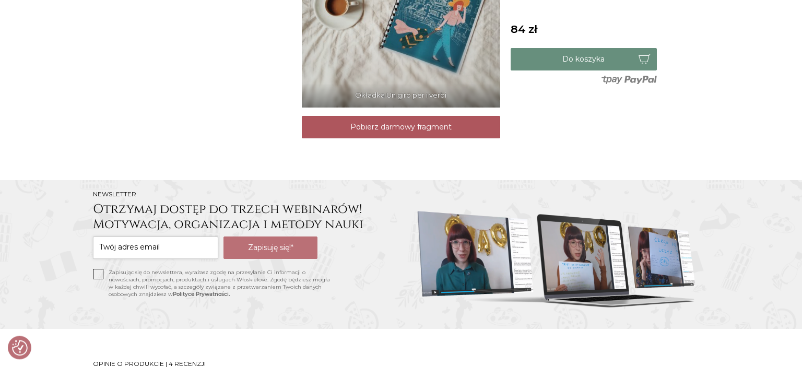
click at [437, 130] on link "Pobierz darmowy fragment" at bounding box center [401, 127] width 199 height 22
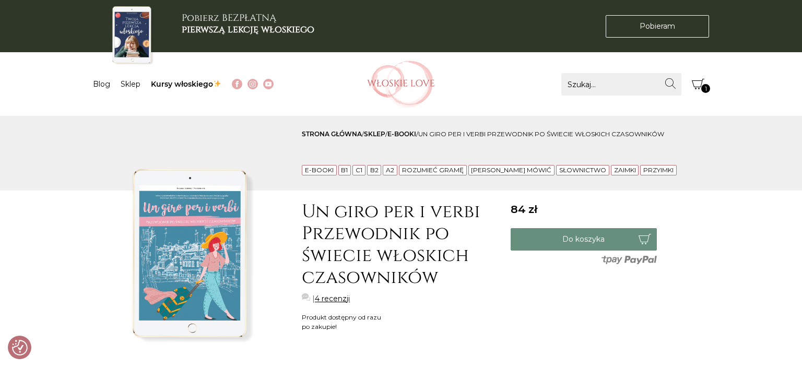
checkbox input "true"
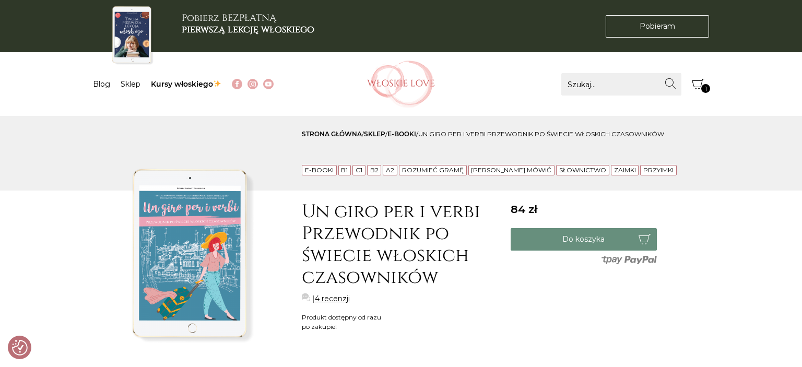
click at [705, 76] on button "Koszyk 1" at bounding box center [698, 84] width 22 height 22
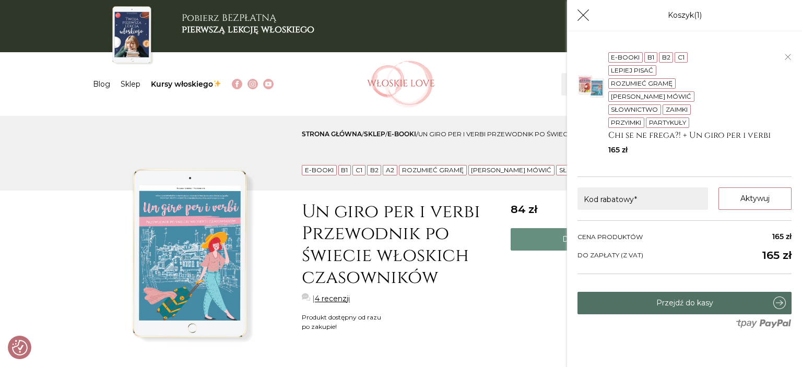
click at [677, 300] on link "Przejdź do kasy" at bounding box center [685, 303] width 214 height 22
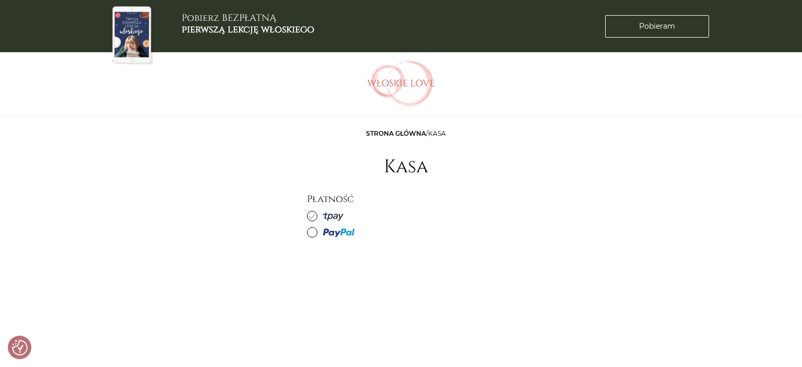
checkbox input "true"
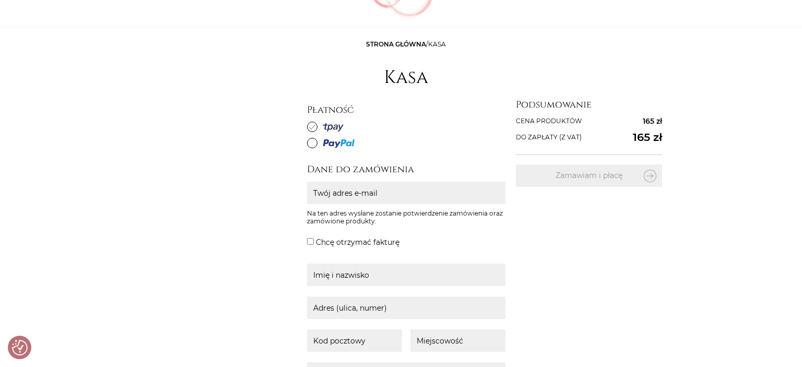
scroll to position [90, 0]
click at [313, 143] on icon at bounding box center [312, 143] width 6 height 5
click at [0, 0] on input "radio" at bounding box center [0, 0] width 0 height 0
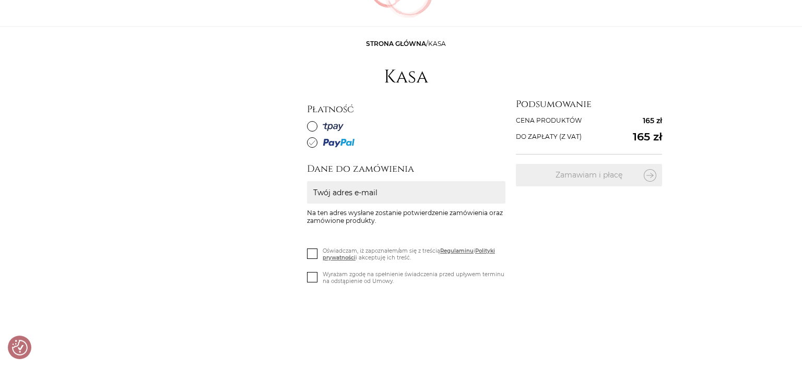
click at [313, 126] on icon at bounding box center [312, 126] width 6 height 6
click at [0, 0] on input "radio" at bounding box center [0, 0] width 0 height 0
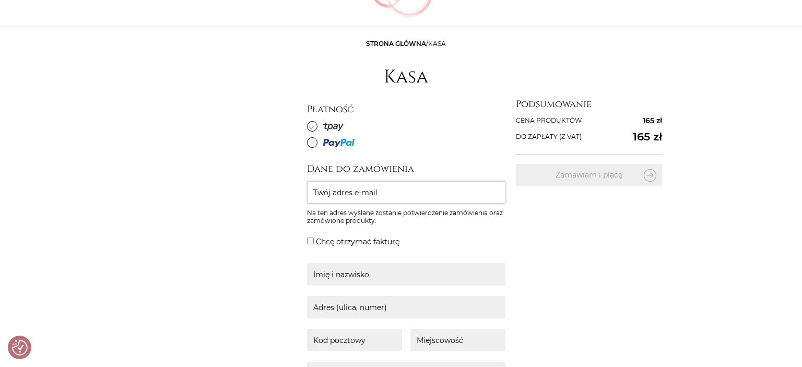
click at [317, 186] on input "Twój adres e-mail" at bounding box center [406, 192] width 199 height 22
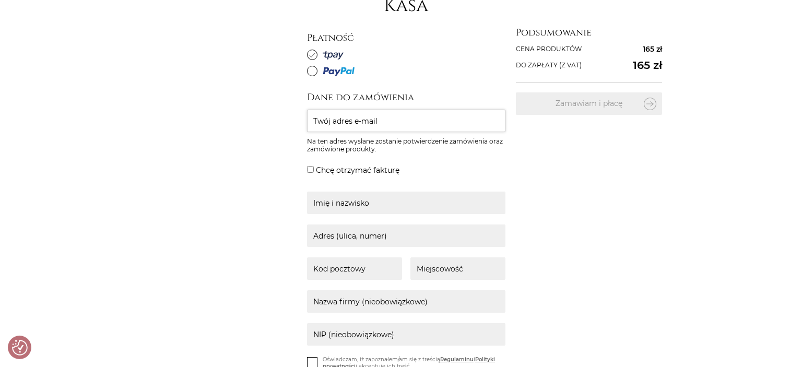
scroll to position [181, 0]
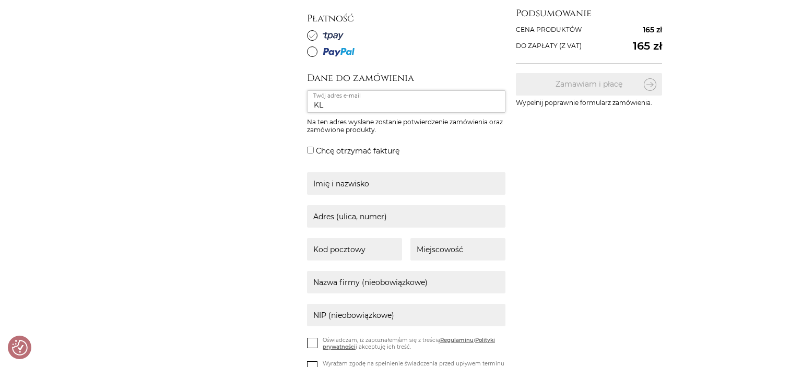
type input "K"
type input "[EMAIL_ADDRESS][PERSON_NAME][DOMAIN_NAME]"
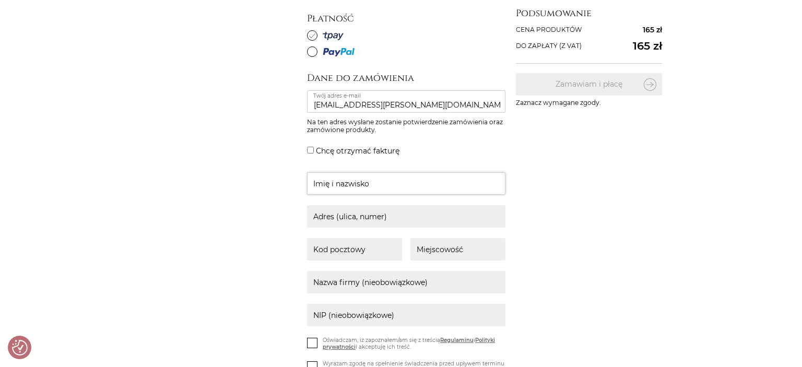
click at [370, 172] on input "text" at bounding box center [406, 183] width 199 height 22
type input "[PERSON_NAME]"
click at [390, 204] on fieldset "[PERSON_NAME] Imię i nazwisko [GEOGRAPHIC_DATA] (ulica, numer) Kod pocztowy Mie…" at bounding box center [406, 254] width 199 height 165
click at [398, 218] on input "text" at bounding box center [406, 216] width 199 height 22
type input "Drzewna 31"
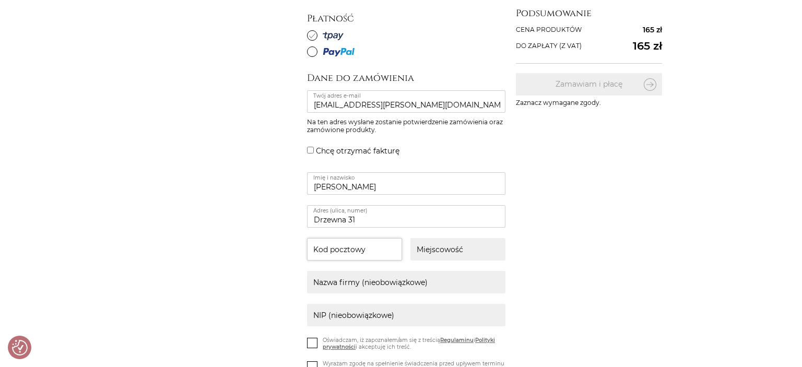
click at [392, 245] on input "text" at bounding box center [354, 249] width 95 height 22
type input "86-005"
click at [455, 253] on input "text" at bounding box center [458, 249] width 95 height 22
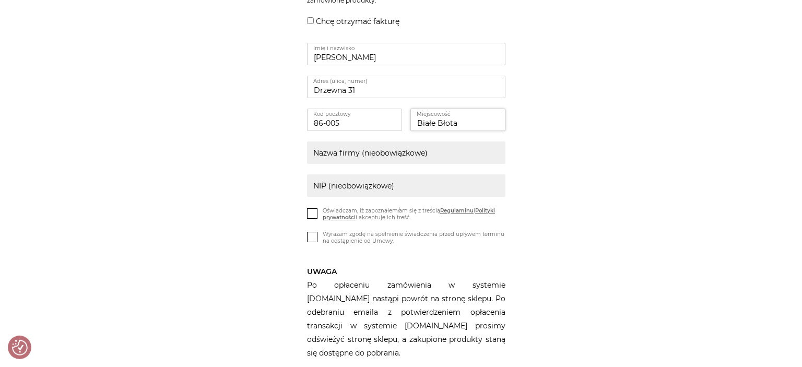
scroll to position [316, 0]
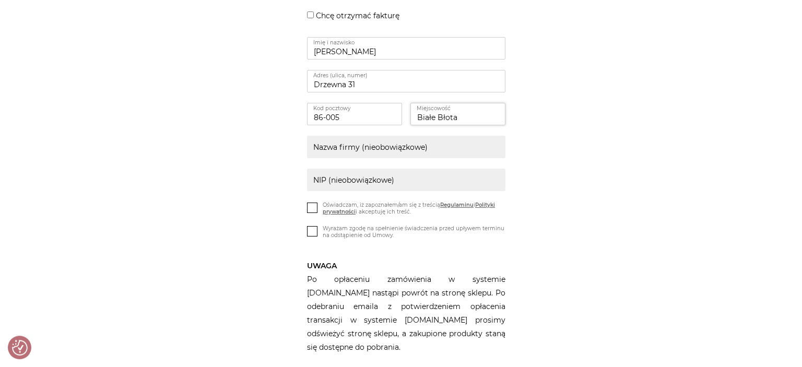
type input "Białe Błota"
click at [314, 207] on icon at bounding box center [312, 207] width 9 height 9
click at [0, 0] on input "Oświadczam, iż zapoznałem/am się z treścią Regulaminu i Polityki prywatności i …" at bounding box center [0, 0] width 0 height 0
click at [315, 225] on label "Wyrażam zgodę na spełnienie świadczenia przed upływem terminu na odstąpienie od…" at bounding box center [406, 234] width 199 height 19
click at [0, 0] on input "Wyrażam zgodę na spełnienie świadczenia przed upływem terminu na odstąpienie od…" at bounding box center [0, 0] width 0 height 0
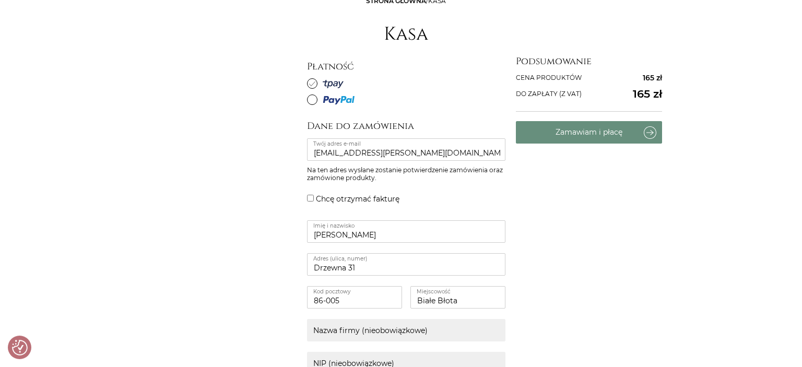
scroll to position [46, 0]
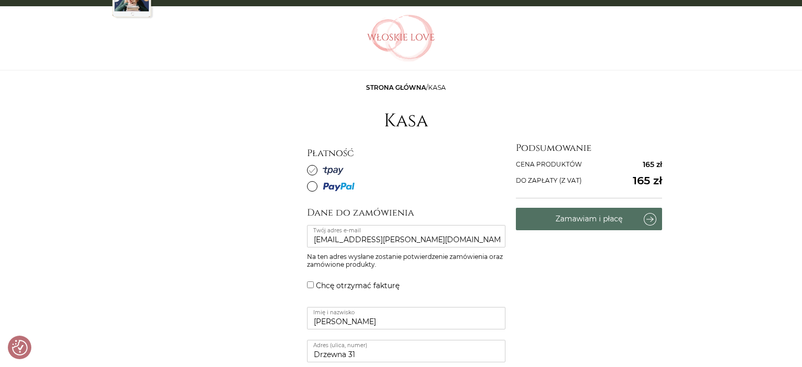
click at [578, 217] on button "Zamawiam i płacę" at bounding box center [589, 219] width 146 height 22
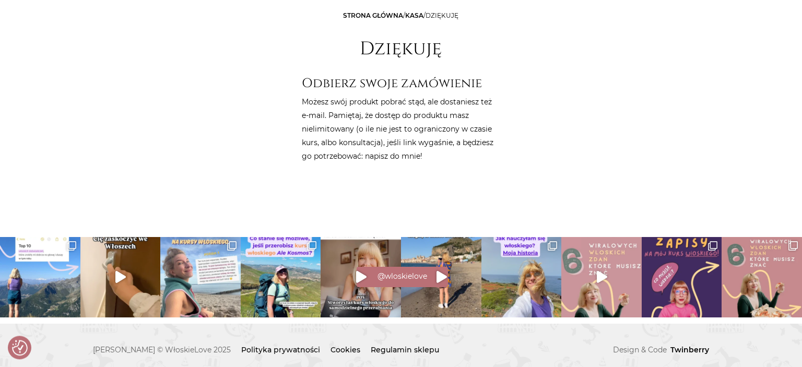
scroll to position [119, 0]
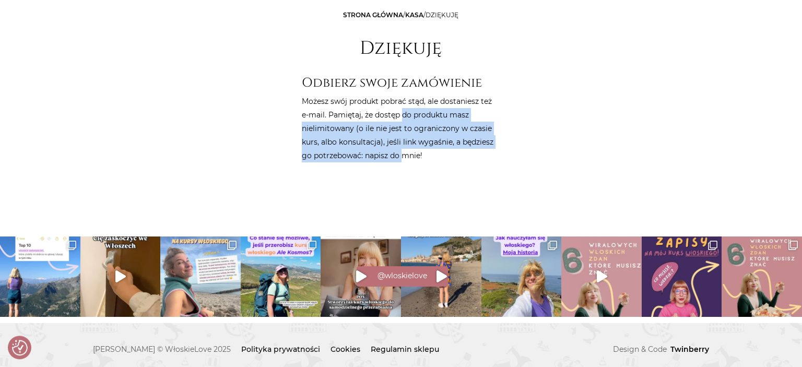
drag, startPoint x: 403, startPoint y: 111, endPoint x: 403, endPoint y: 162, distance: 51.7
click at [403, 162] on p "Możesz swój produkt pobrać stąd, ale dostaniesz też e-mail. Pamiętaj, że dostęp…" at bounding box center [401, 129] width 199 height 68
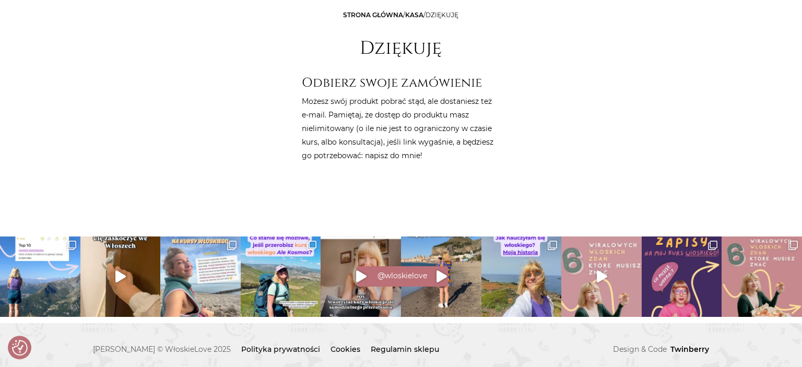
click at [403, 162] on p "Możesz swój produkt pobrać stąd, ale dostaniesz też e-mail. Pamiętaj, że dostęp…" at bounding box center [401, 129] width 199 height 68
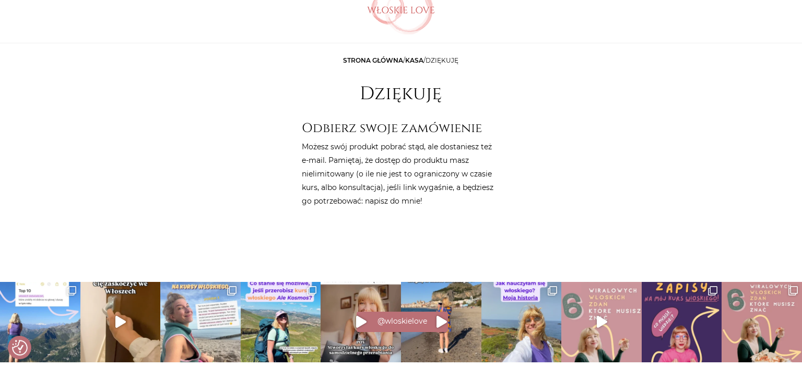
scroll to position [117, 0]
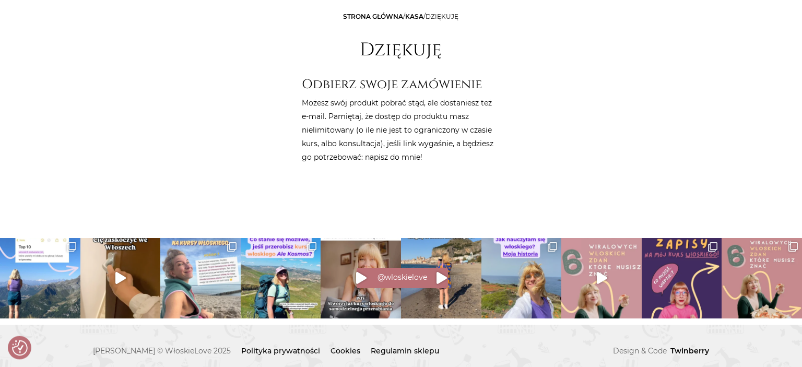
click at [402, 60] on h1 "Dziękuję" at bounding box center [401, 50] width 82 height 22
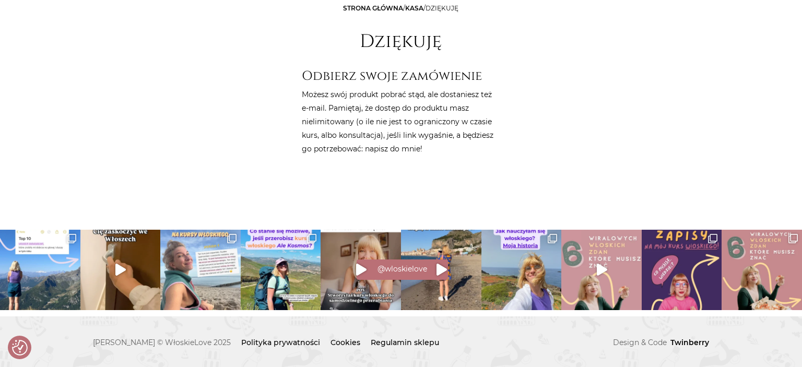
scroll to position [0, 0]
